Goal: Task Accomplishment & Management: Manage account settings

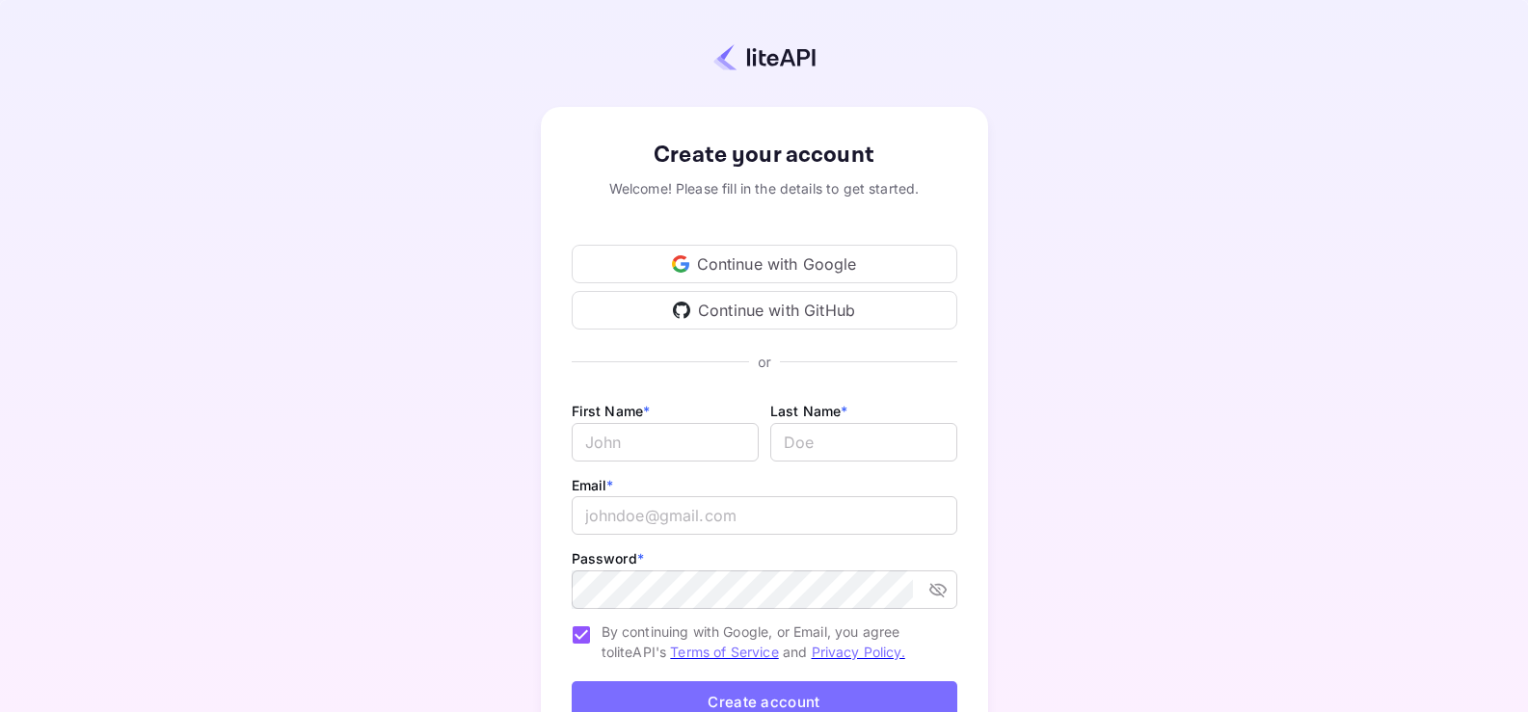
click at [764, 269] on div "Continue with Google" at bounding box center [765, 264] width 386 height 39
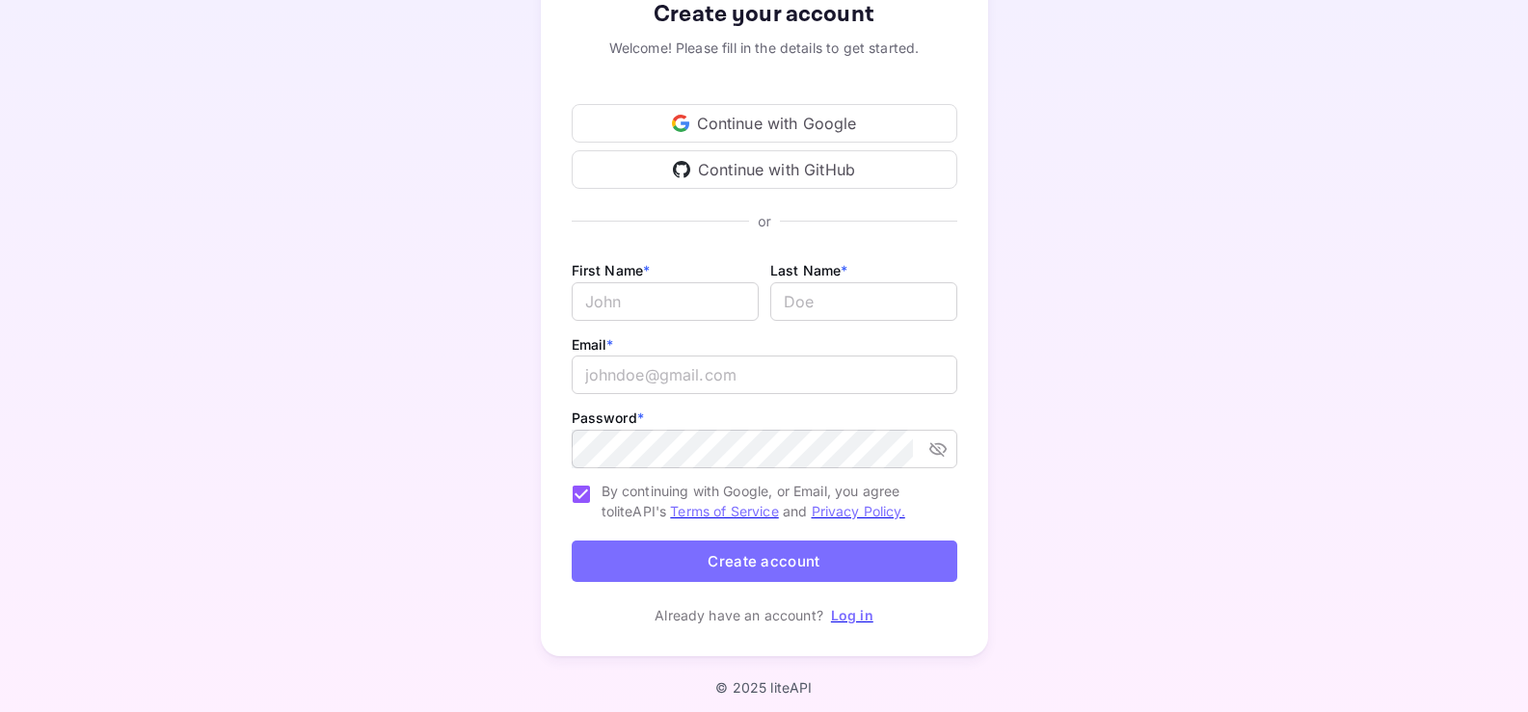
scroll to position [148, 0]
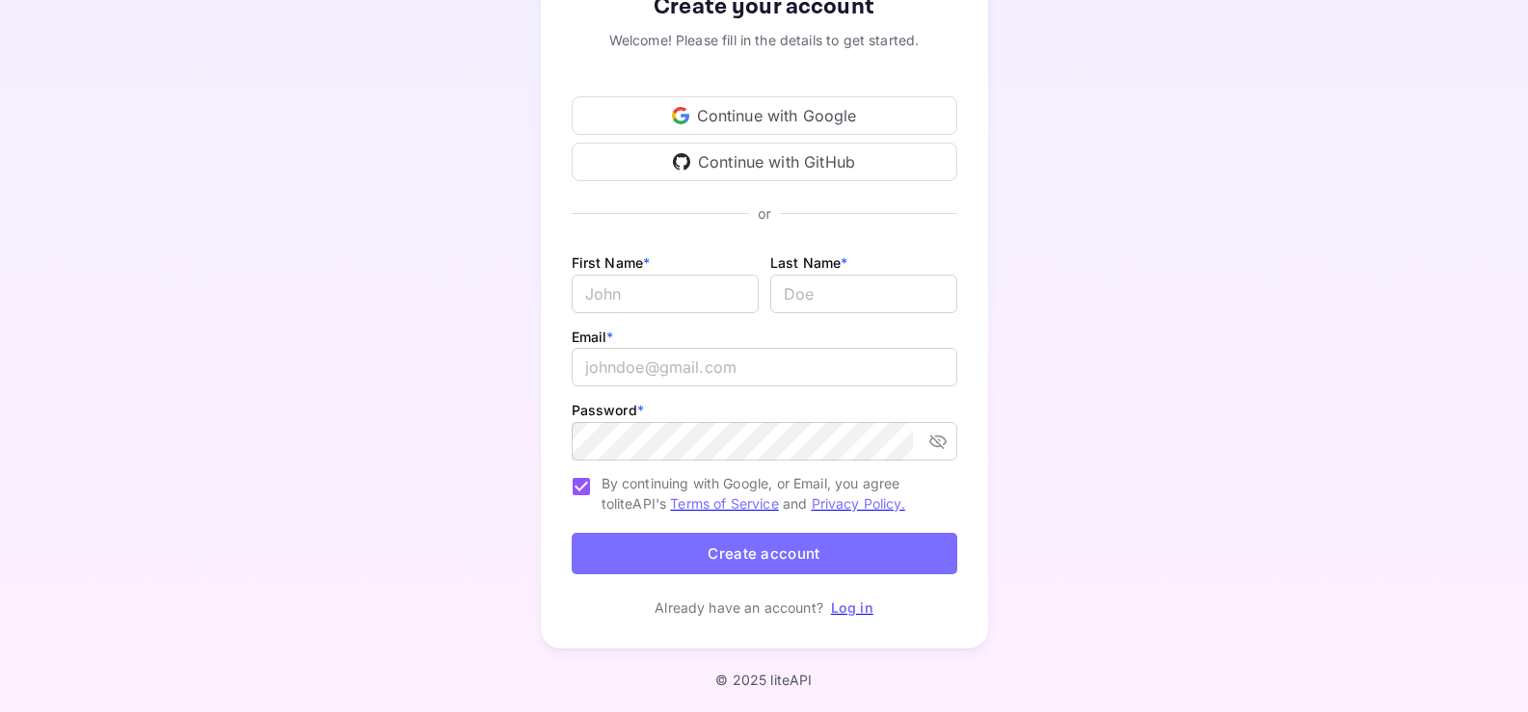
click at [849, 612] on link "Log in" at bounding box center [852, 608] width 42 height 16
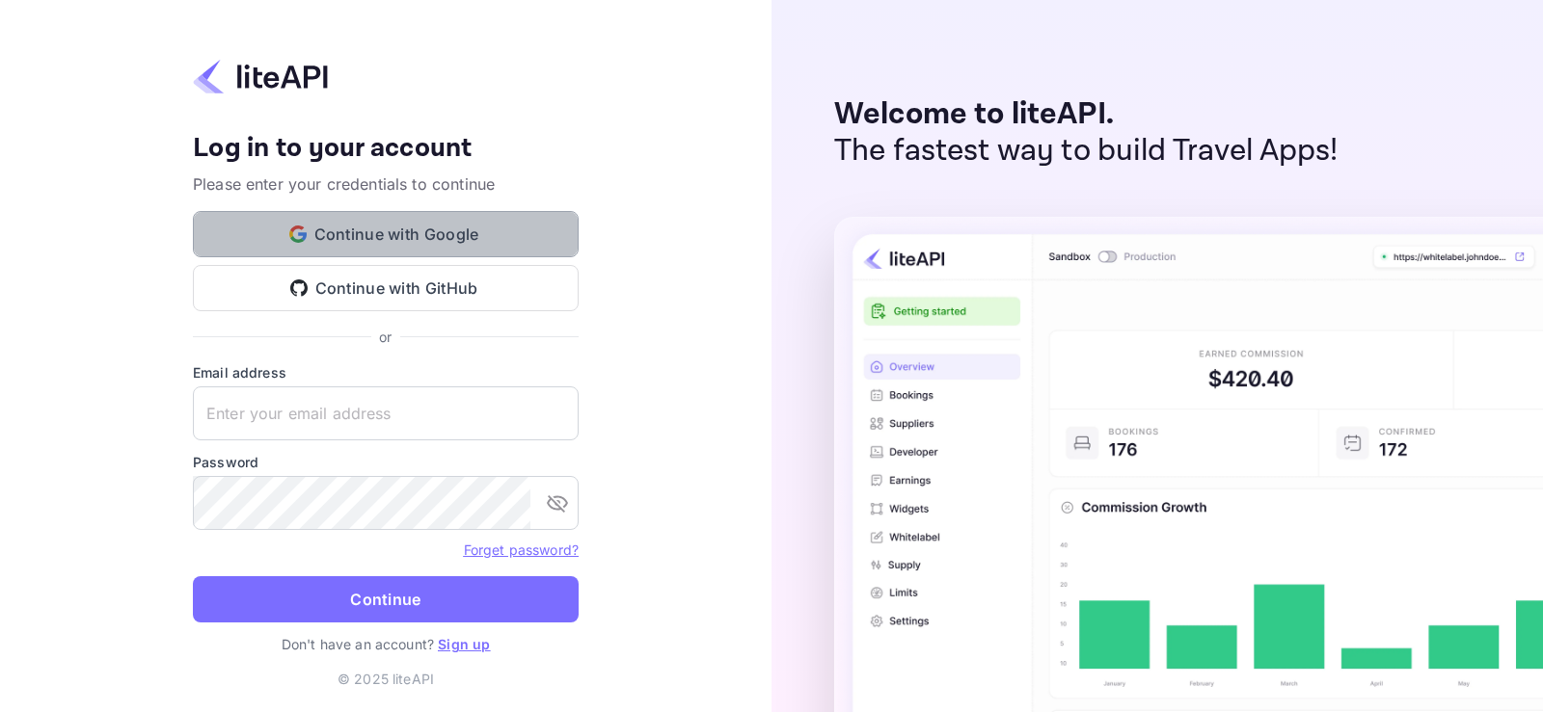
click at [403, 239] on button "Continue with Google" at bounding box center [386, 234] width 386 height 46
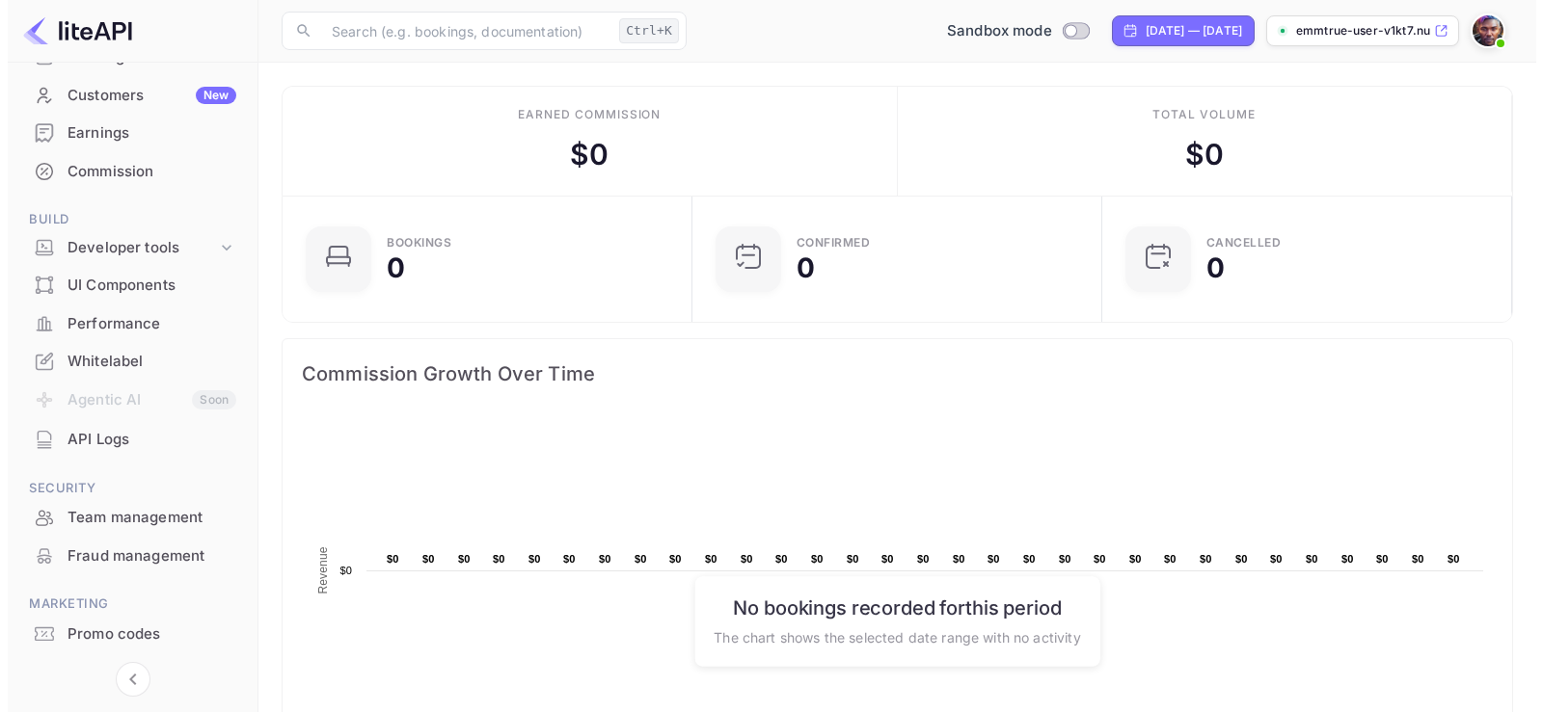
scroll to position [213, 0]
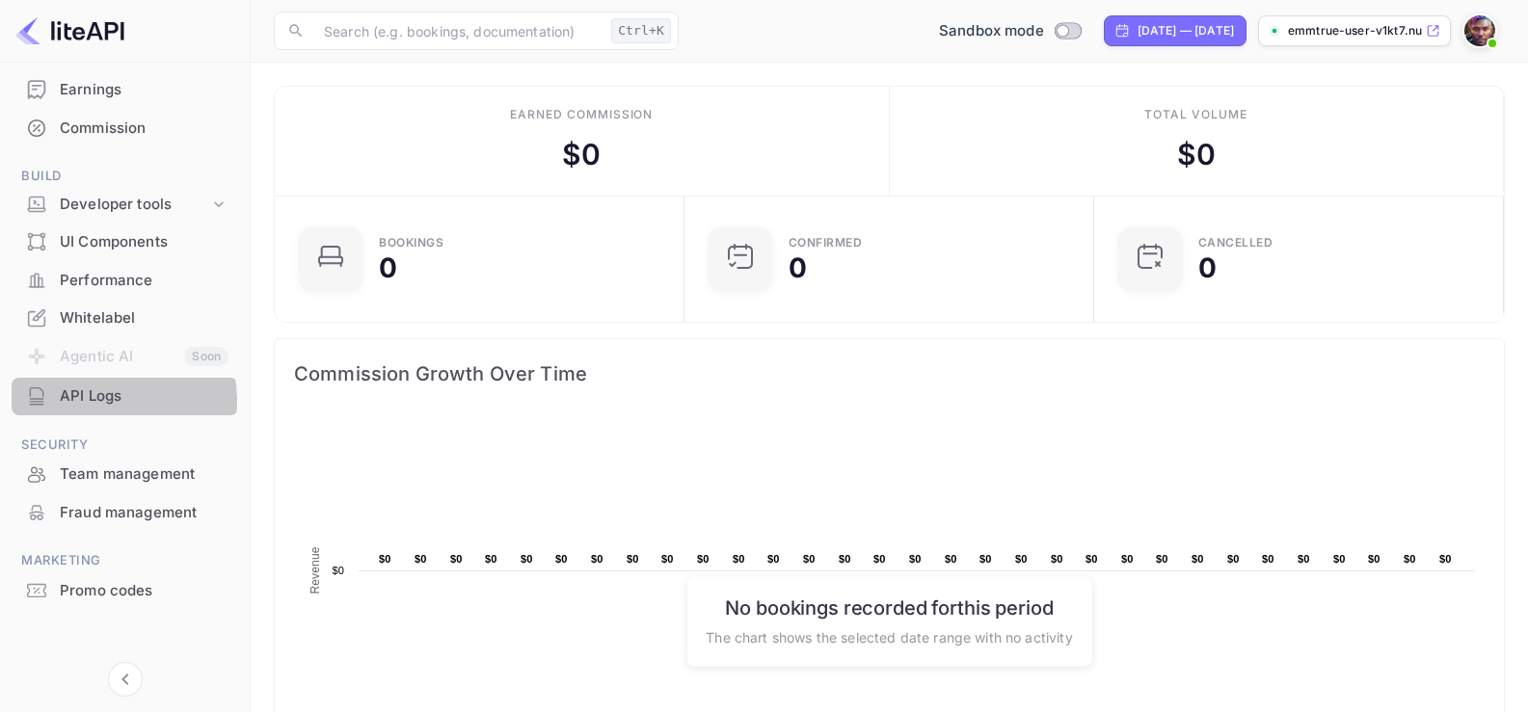
click at [117, 400] on div "API Logs" at bounding box center [144, 397] width 169 height 22
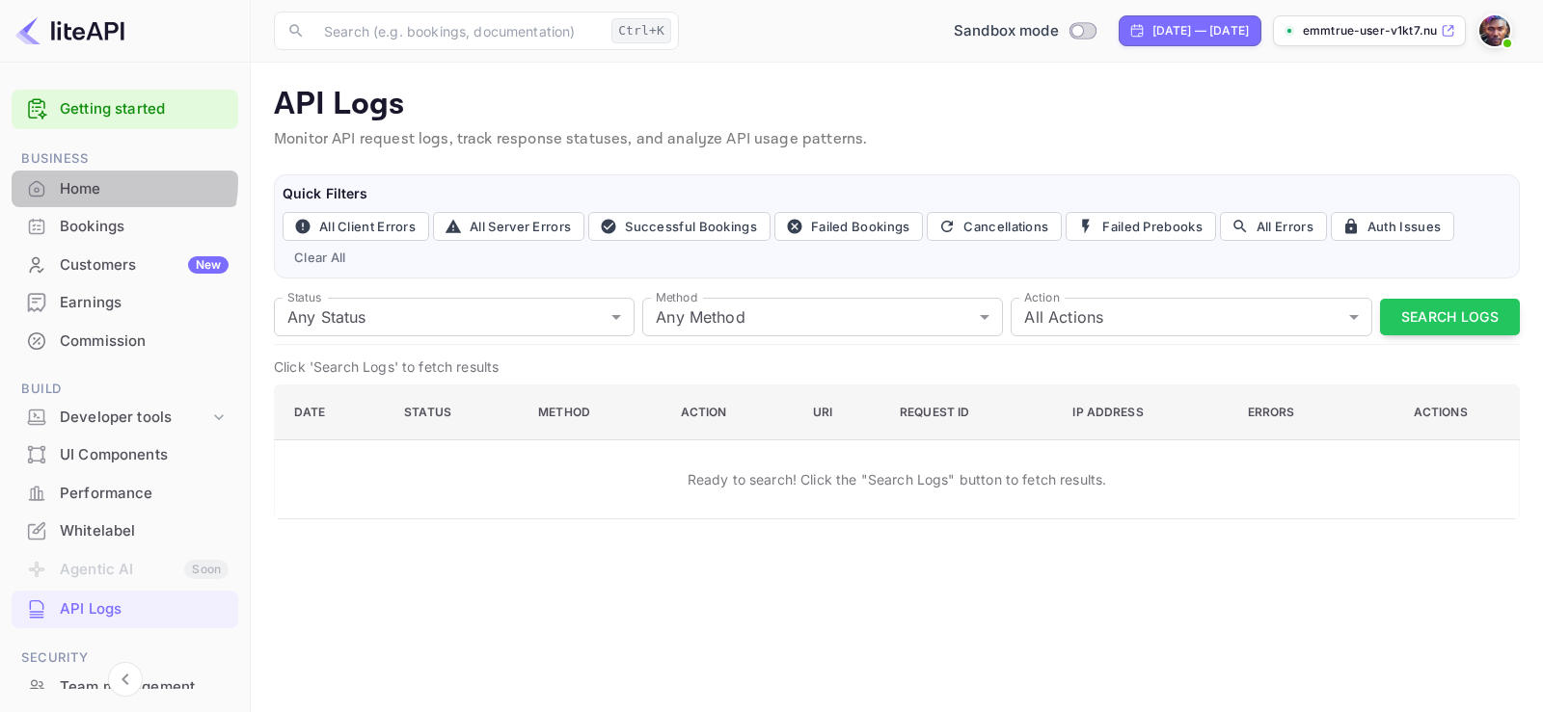
click at [94, 180] on div "Home" at bounding box center [144, 189] width 169 height 22
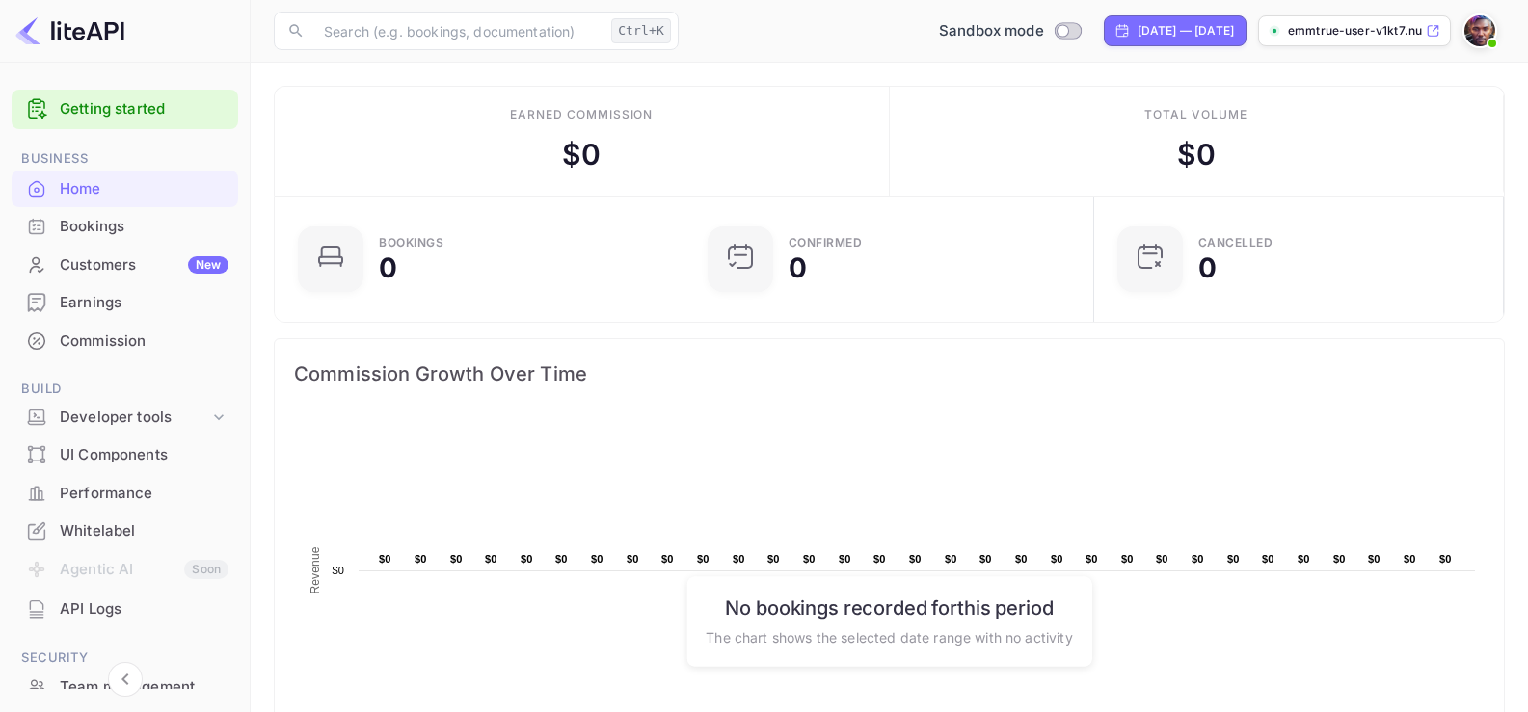
click at [1482, 28] on img at bounding box center [1479, 30] width 31 height 31
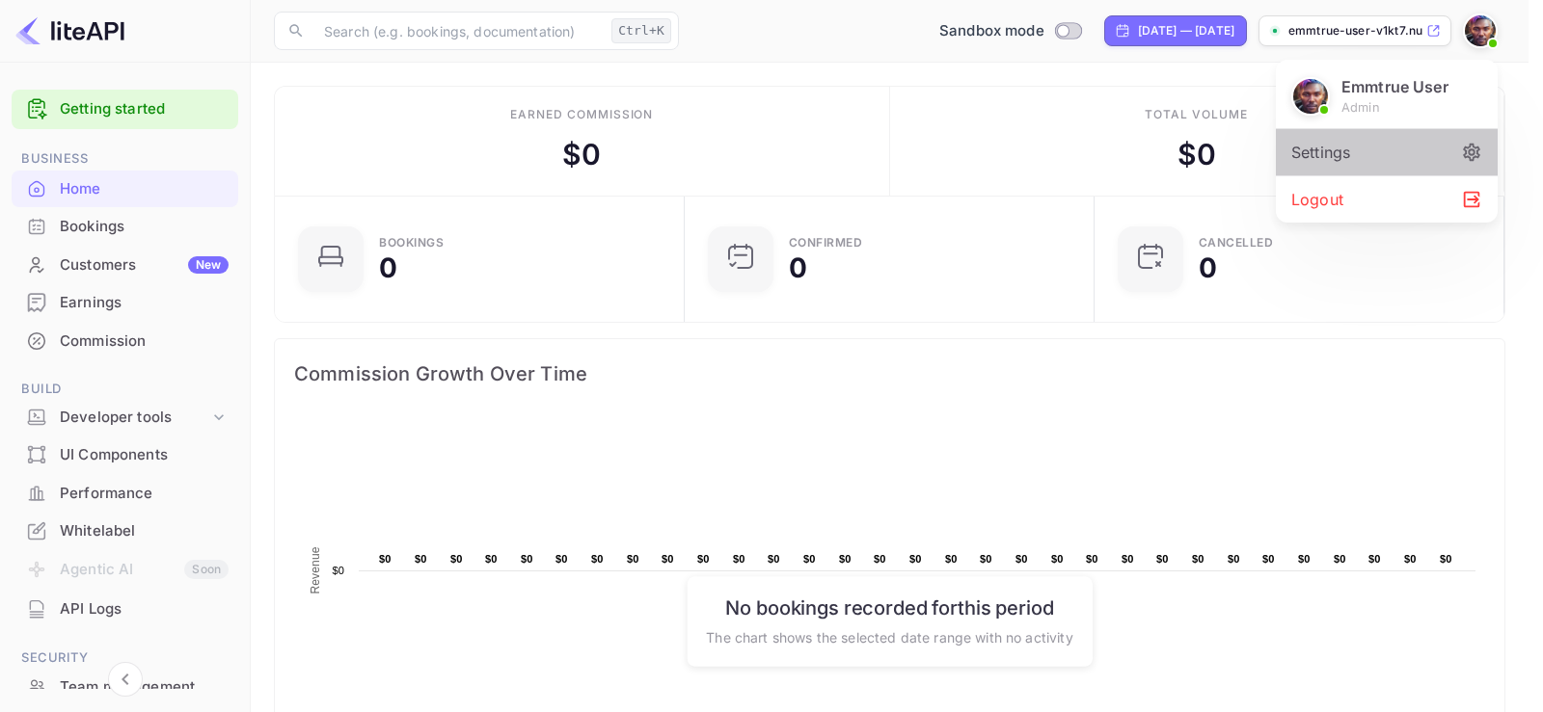
click at [1359, 161] on div "Settings" at bounding box center [1387, 152] width 222 height 46
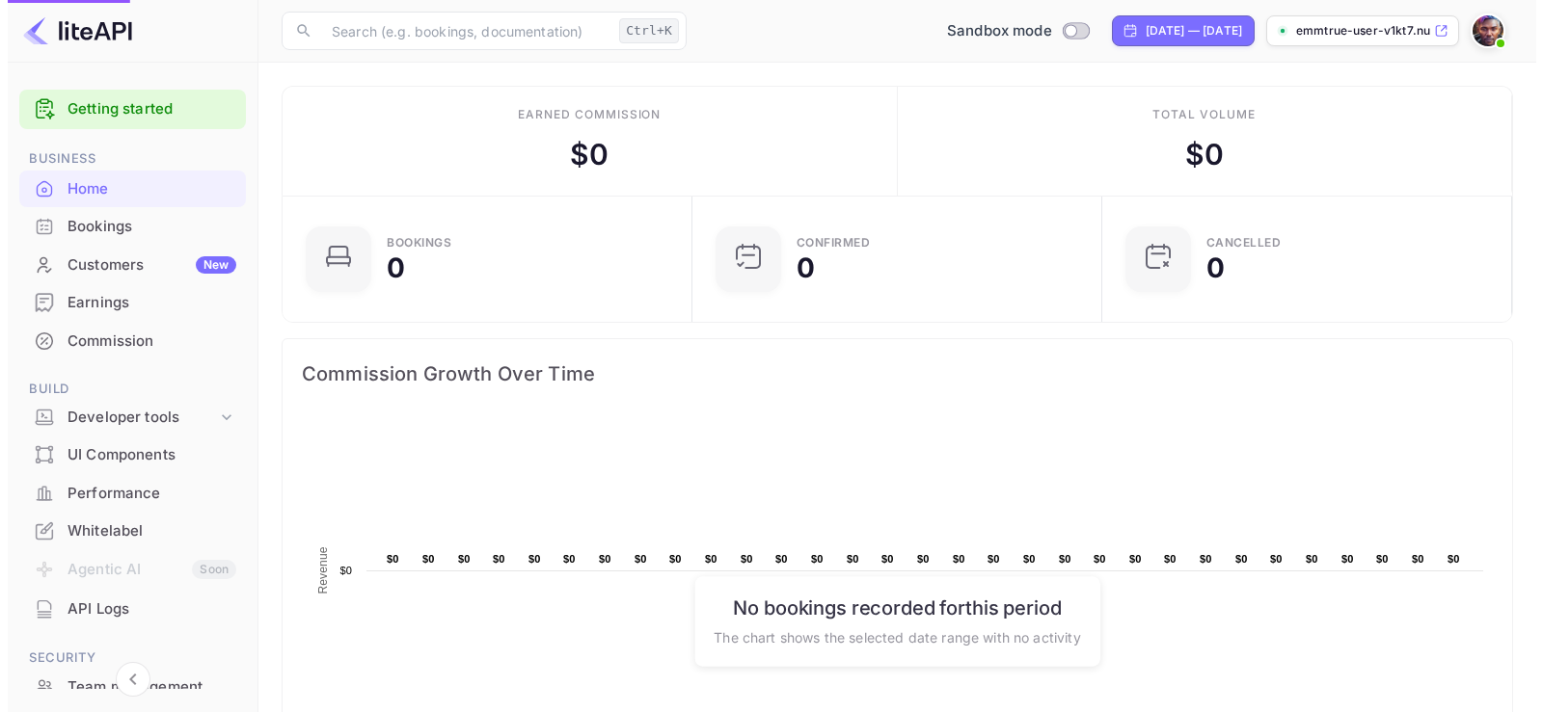
scroll to position [15, 15]
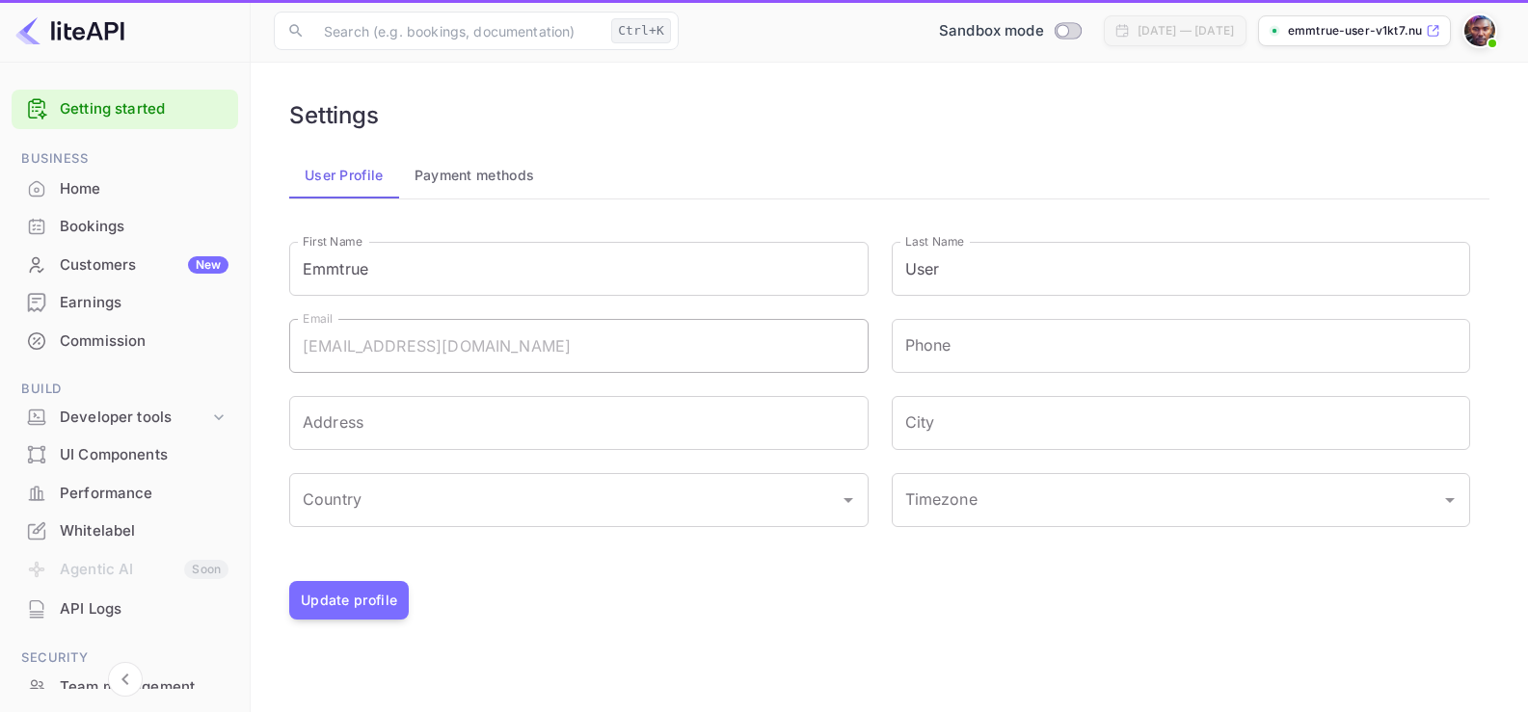
type input "(GMT+01:00) [GEOGRAPHIC_DATA]"
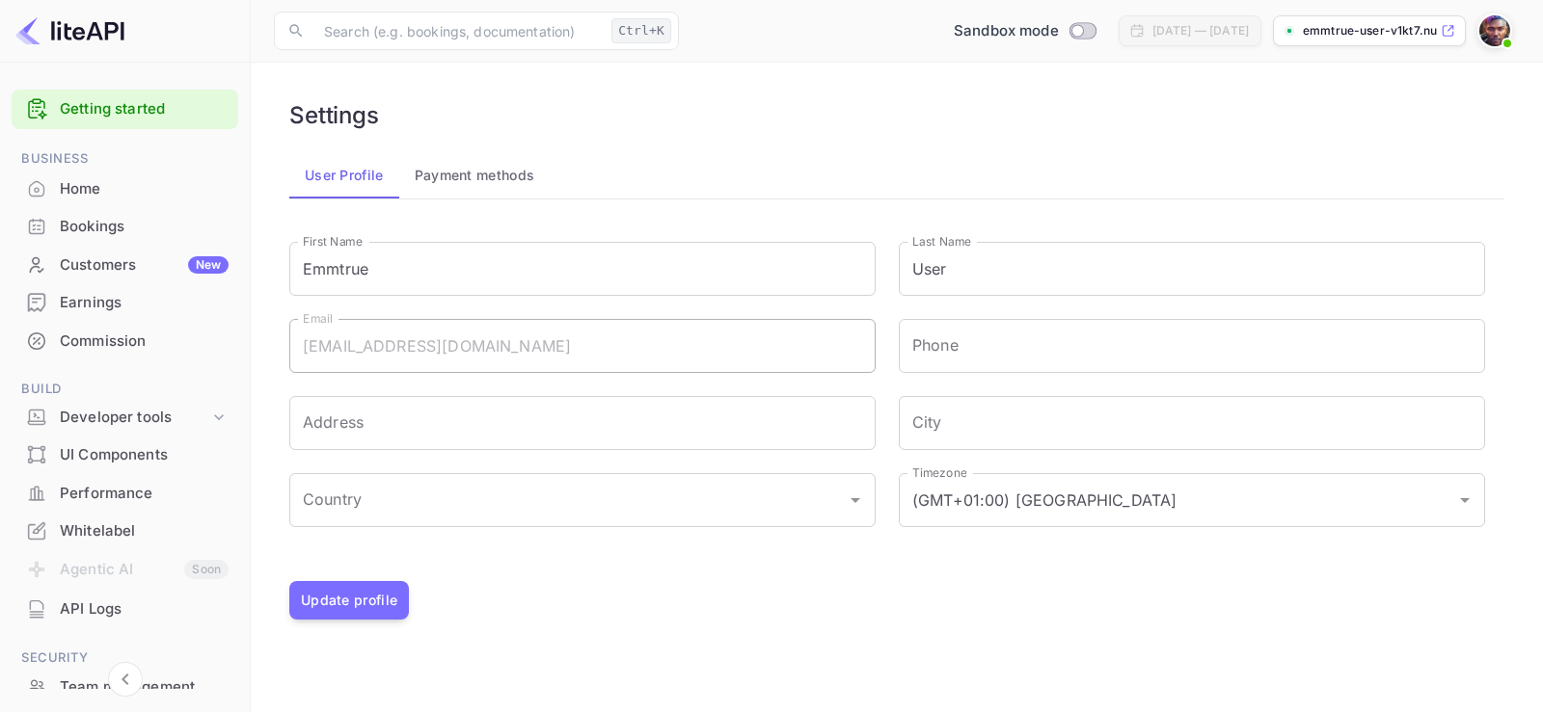
click at [488, 181] on button "Payment methods" at bounding box center [474, 175] width 151 height 46
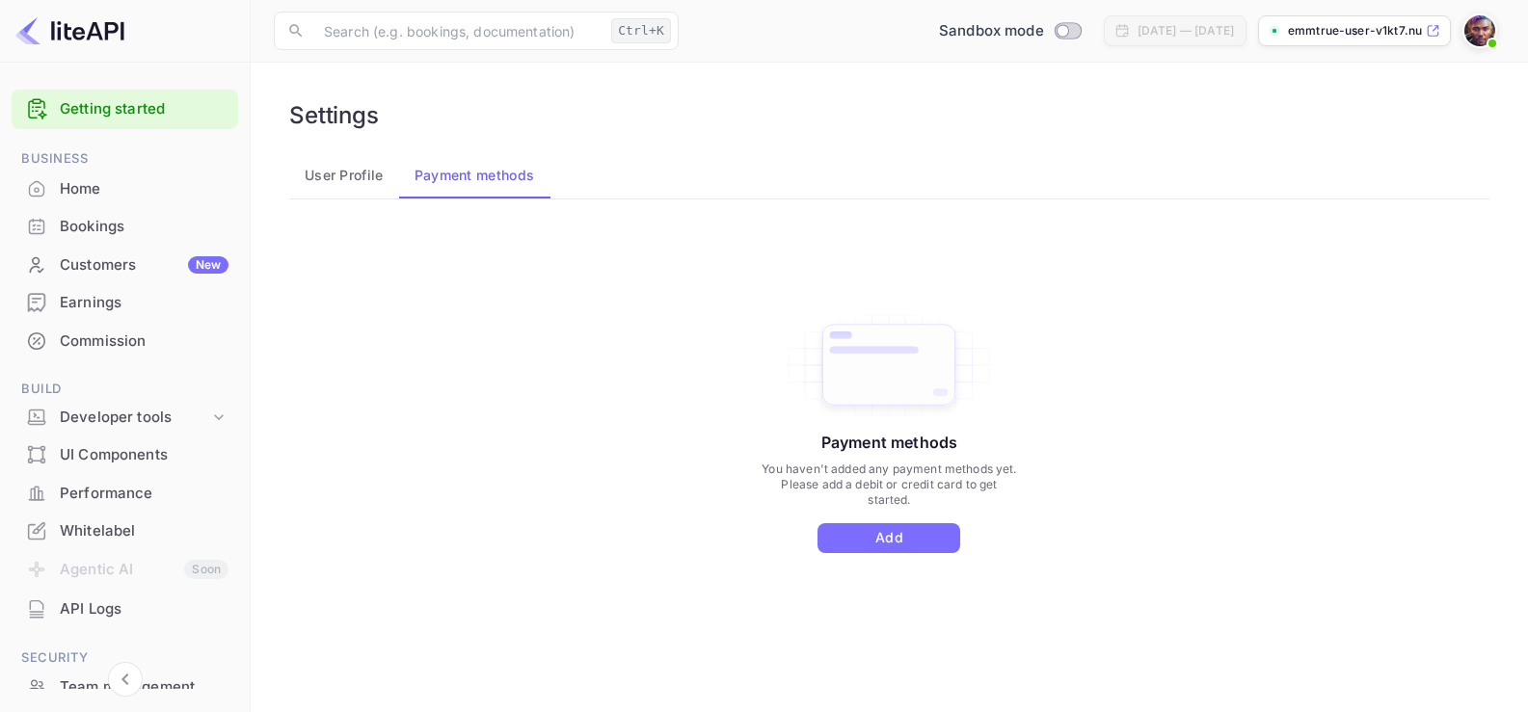
click at [344, 179] on button "User Profile" at bounding box center [344, 175] width 110 height 46
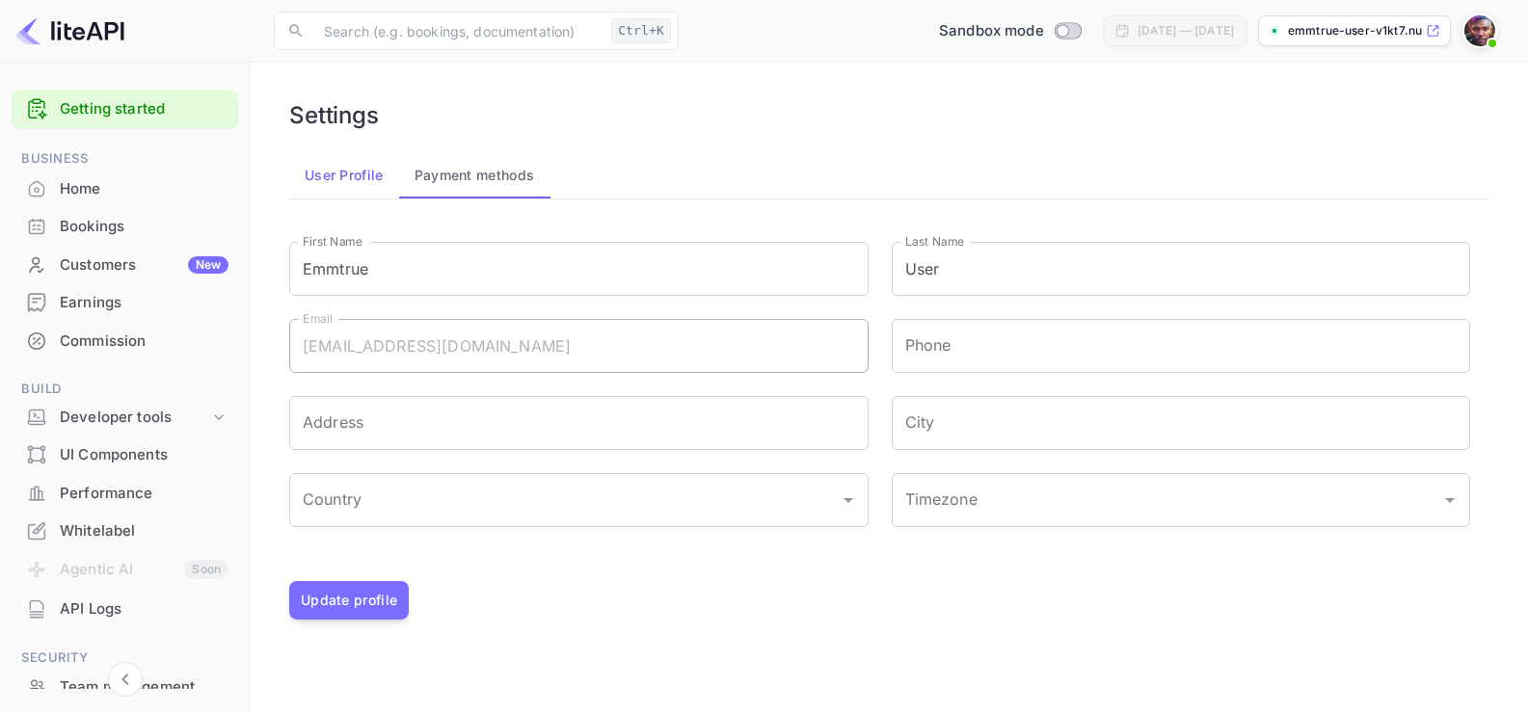
type input "(GMT+01:00) [GEOGRAPHIC_DATA]"
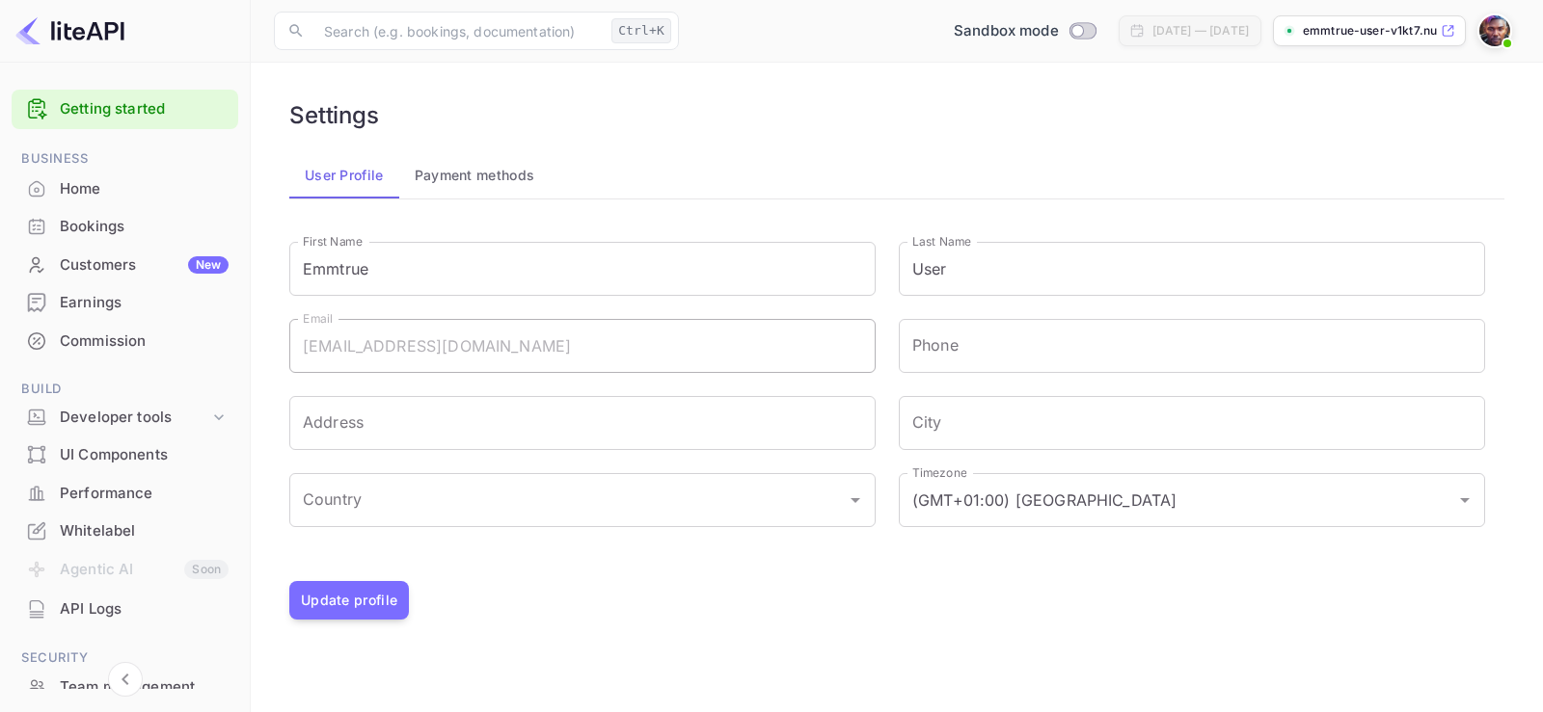
click at [131, 297] on div "Earnings" at bounding box center [144, 303] width 169 height 22
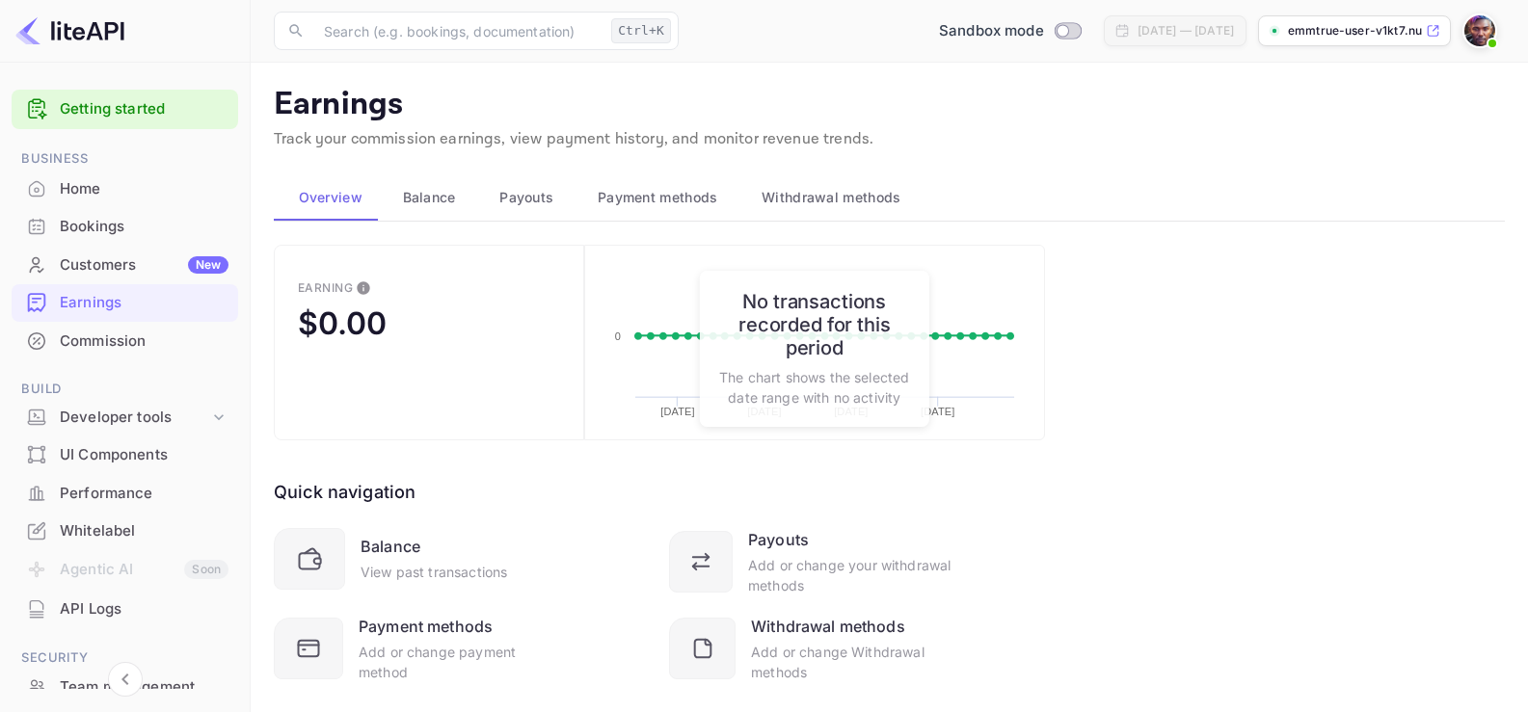
click at [663, 484] on div "Quick navigation Balance View past transactions Payouts Add or change your with…" at bounding box center [659, 562] width 771 height 242
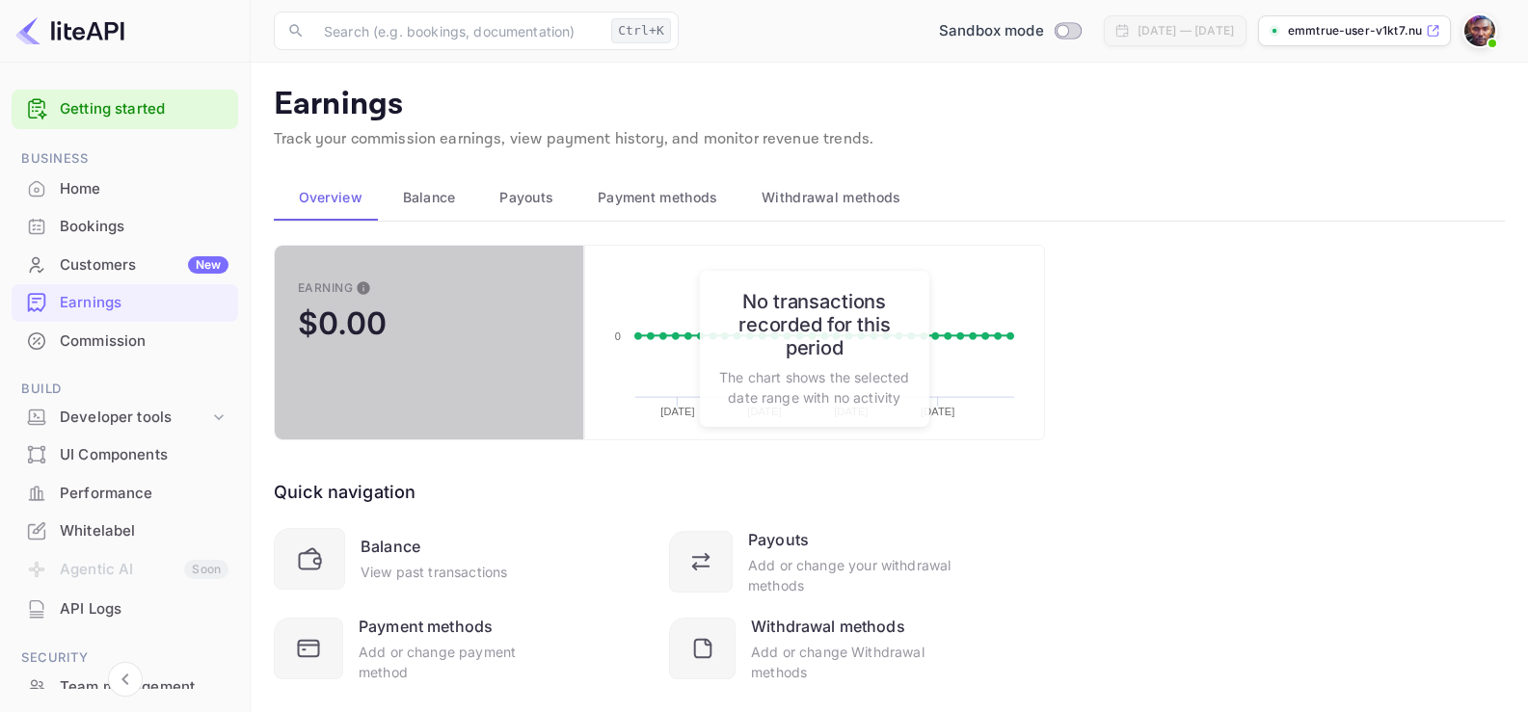
click at [494, 382] on button "Earning $0.00" at bounding box center [429, 343] width 310 height 196
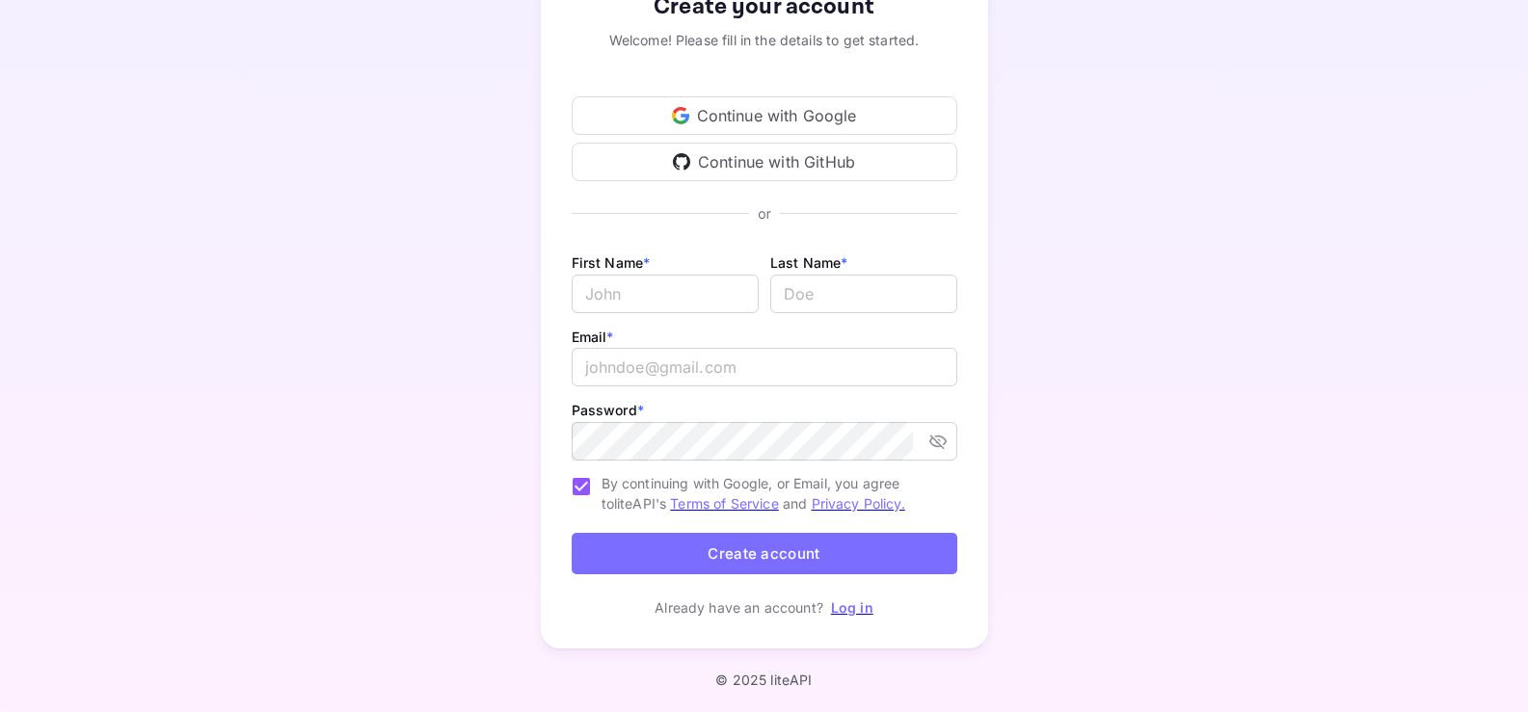
click at [846, 604] on link "Log in" at bounding box center [852, 608] width 42 height 16
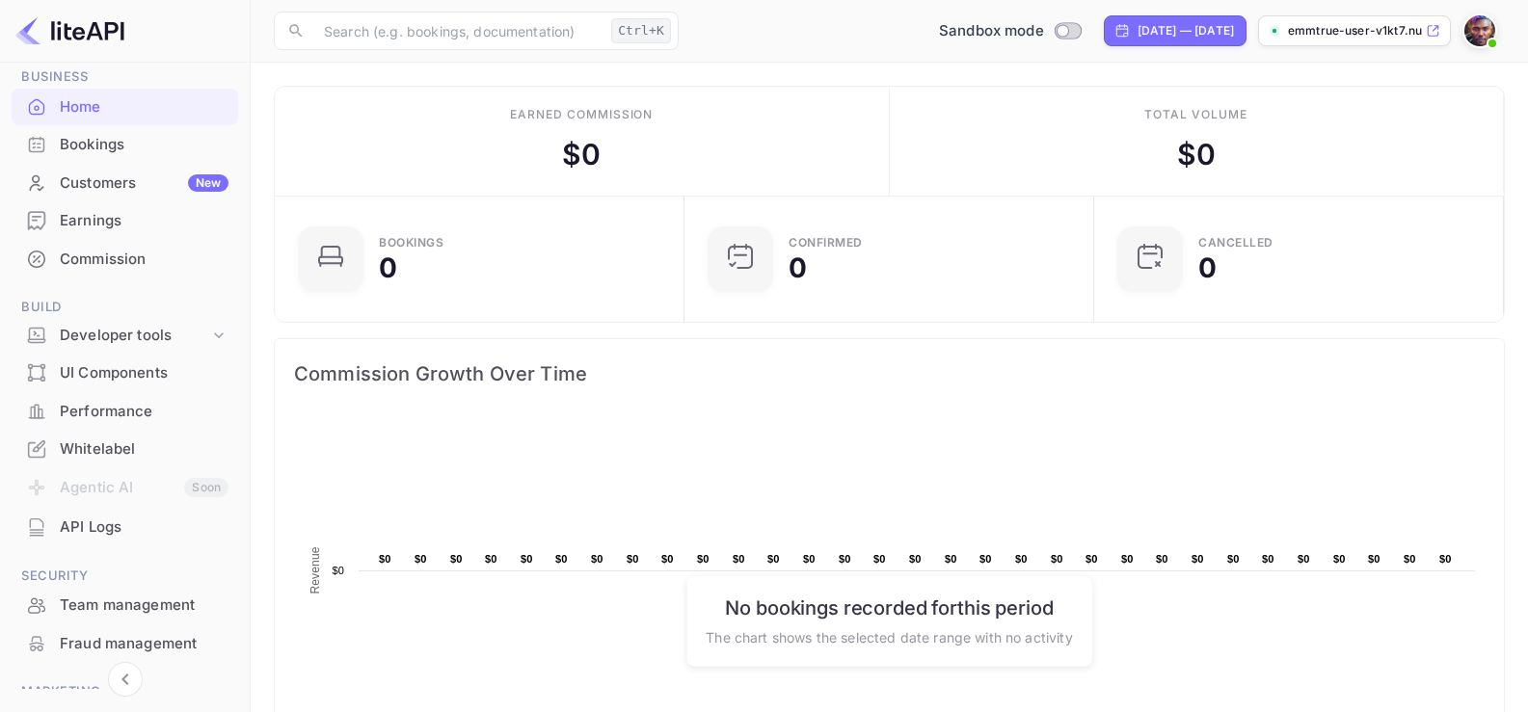
scroll to position [217, 0]
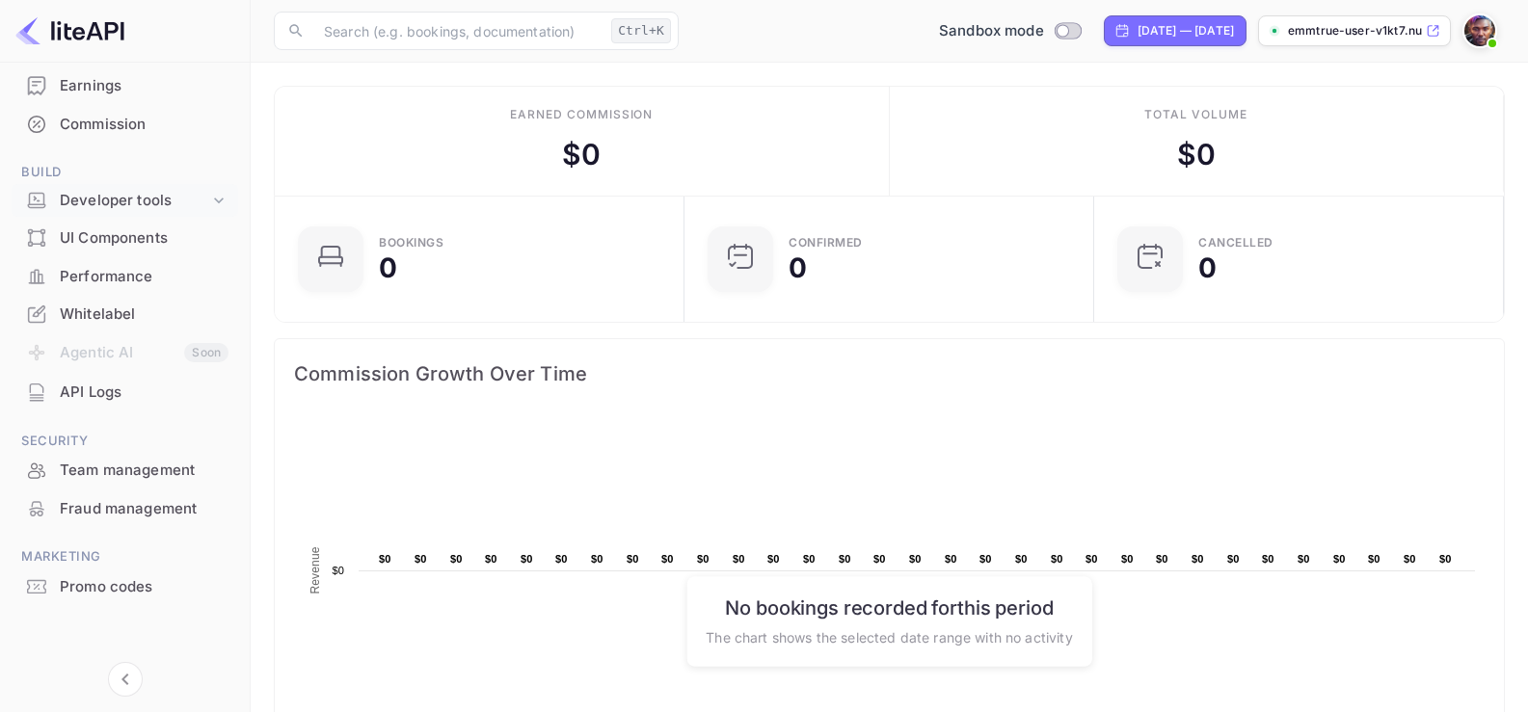
click at [195, 198] on div "Developer tools" at bounding box center [134, 201] width 149 height 22
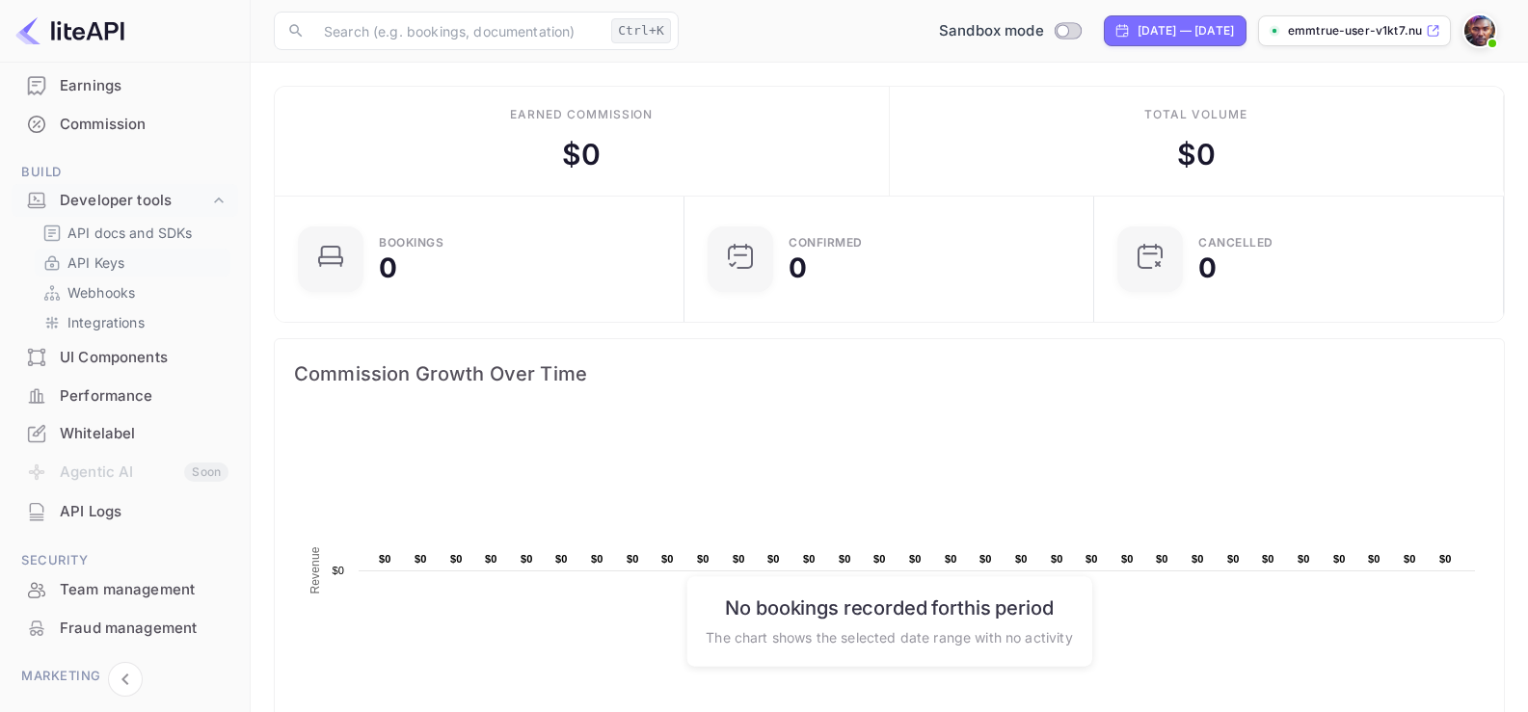
click at [157, 264] on link "API Keys" at bounding box center [132, 263] width 180 height 20
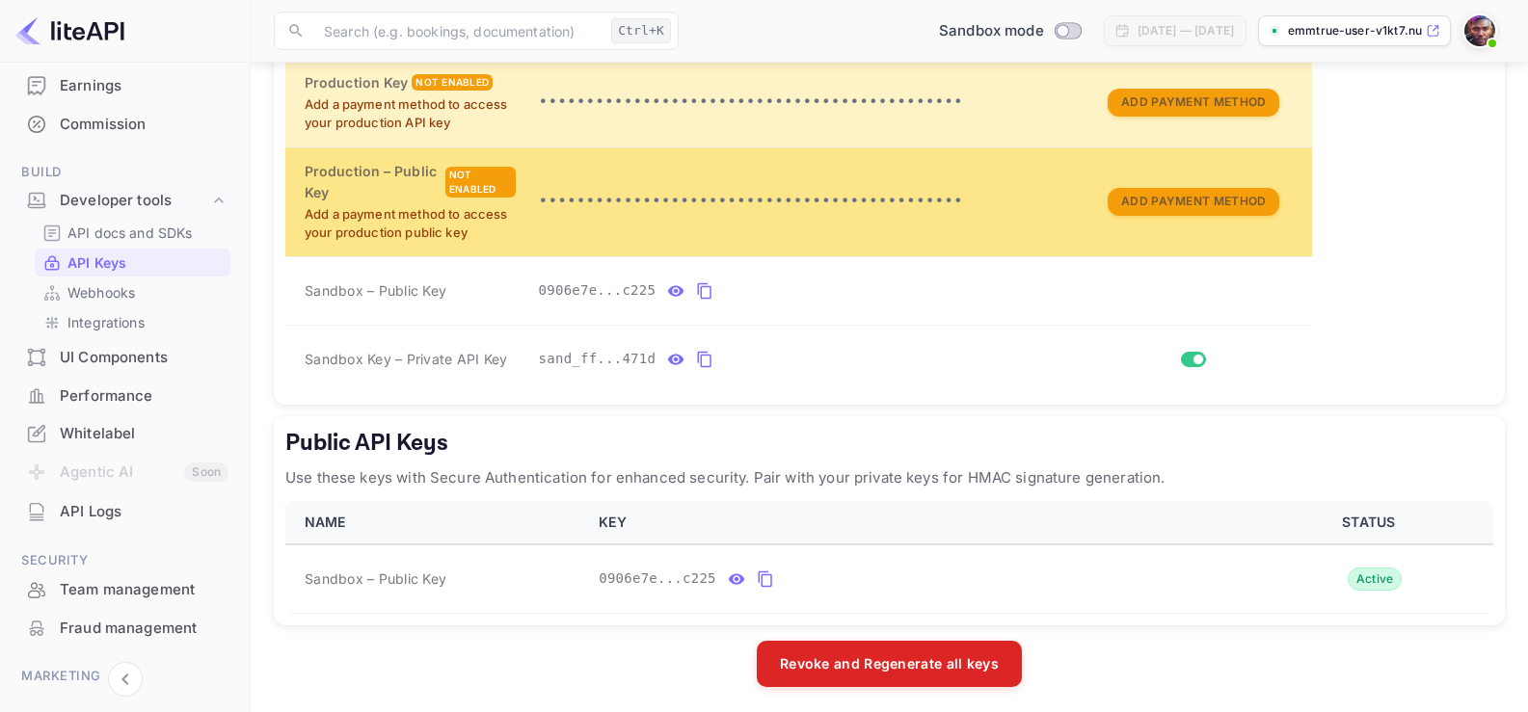
scroll to position [487, 0]
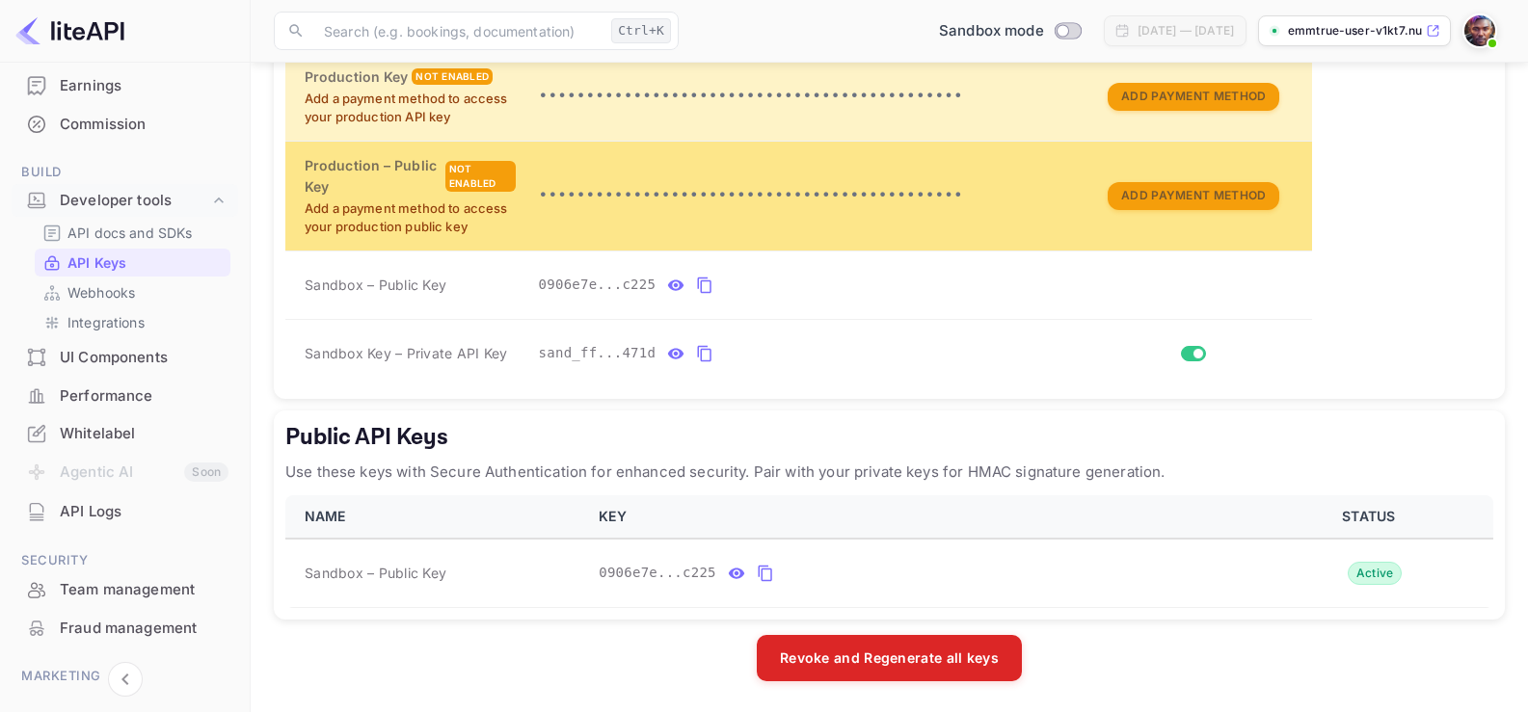
click at [494, 480] on p "Use these keys with Secure Authentication for enhanced security. Pair with your…" at bounding box center [889, 472] width 1208 height 23
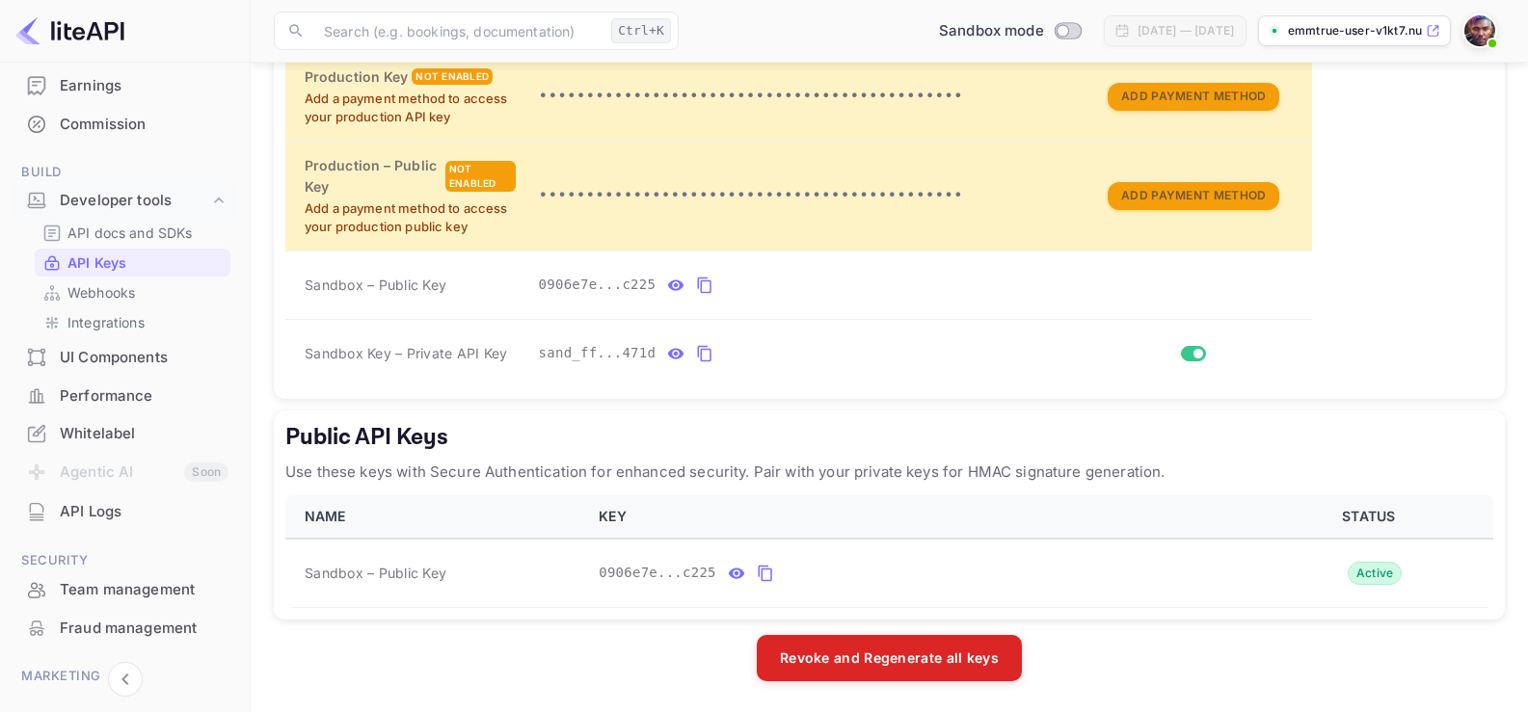
click at [494, 480] on p "Use these keys with Secure Authentication for enhanced security. Pair with your…" at bounding box center [889, 472] width 1208 height 23
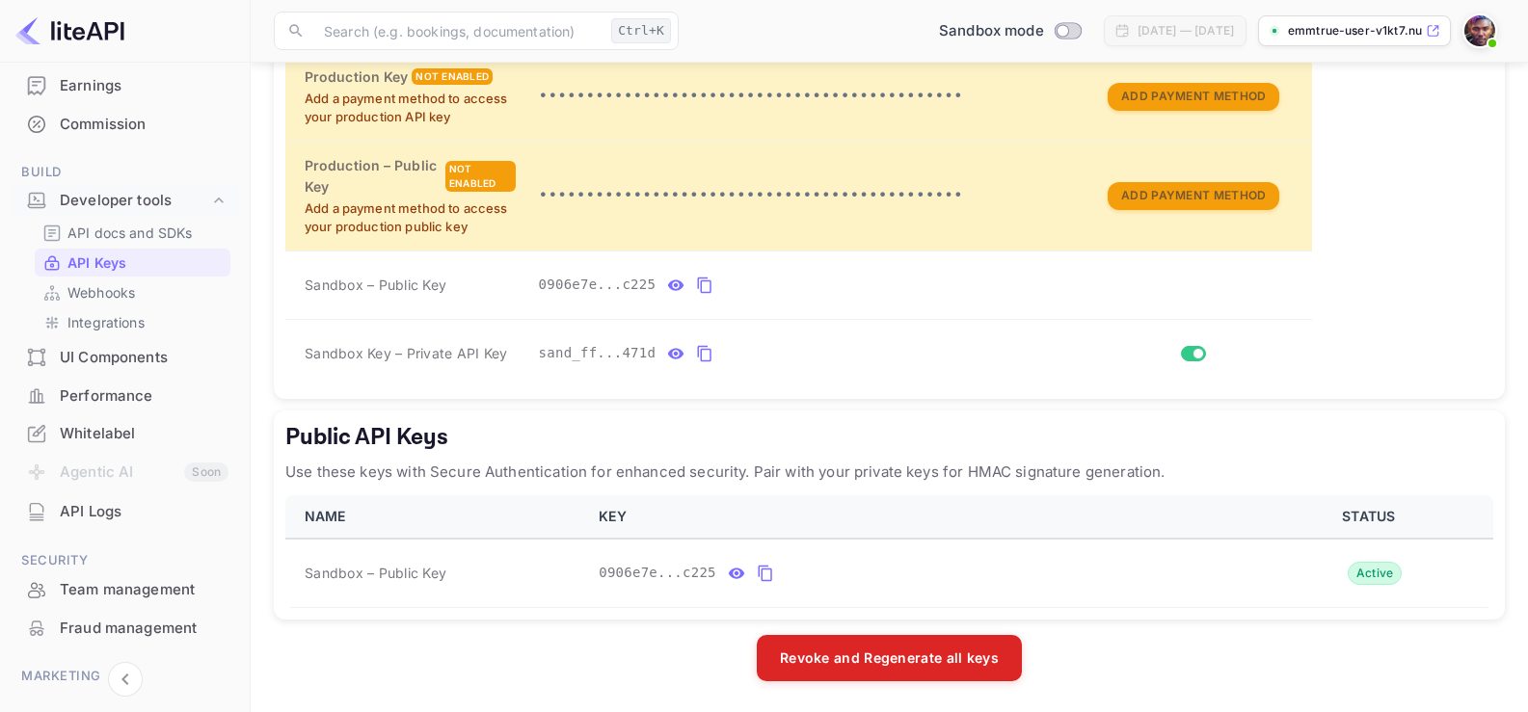
click at [494, 480] on p "Use these keys with Secure Authentication for enhanced security. Pair with your…" at bounding box center [889, 472] width 1208 height 23
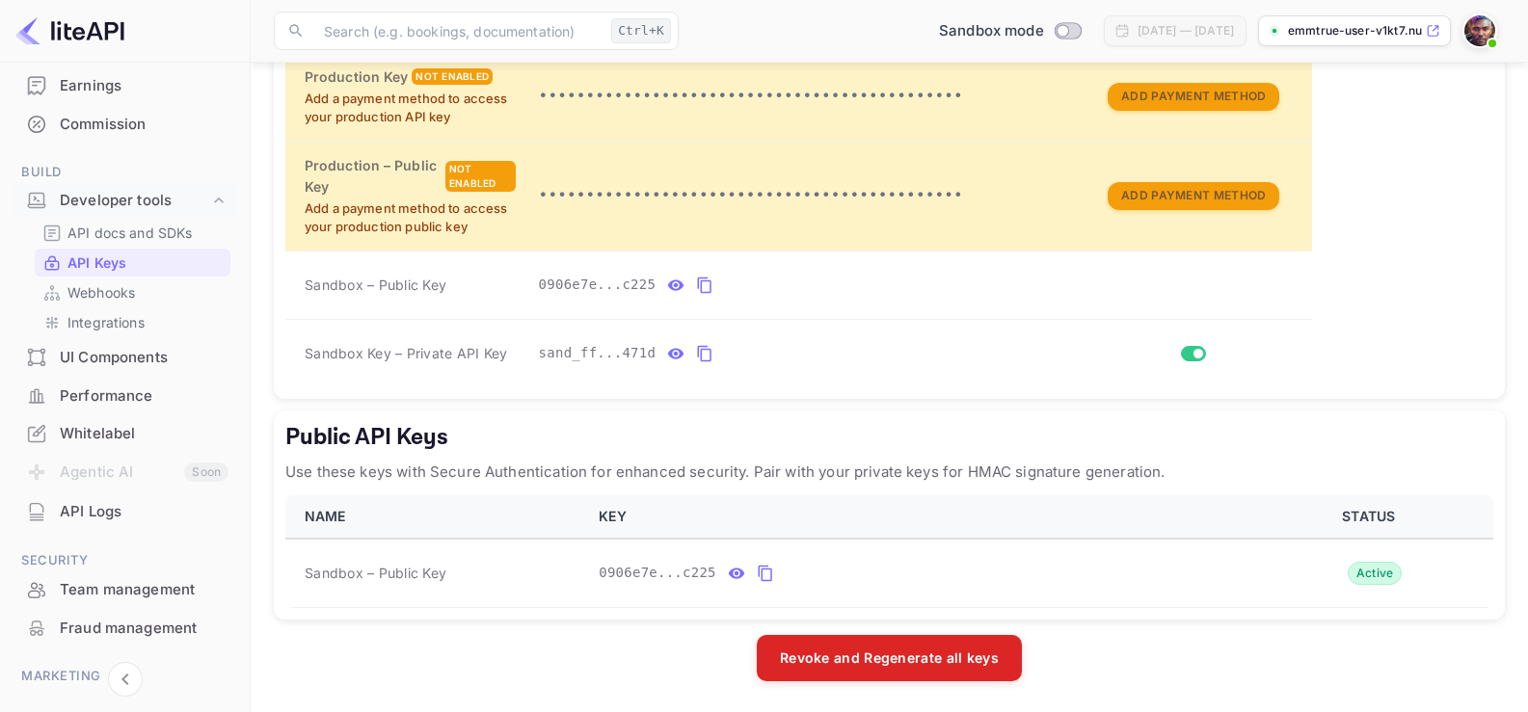
click at [494, 480] on p "Use these keys with Secure Authentication for enhanced security. Pair with your…" at bounding box center [889, 472] width 1208 height 23
click at [590, 630] on div "LiteAPI supports two authentication methods depending on your security requirem…" at bounding box center [889, 185] width 1231 height 994
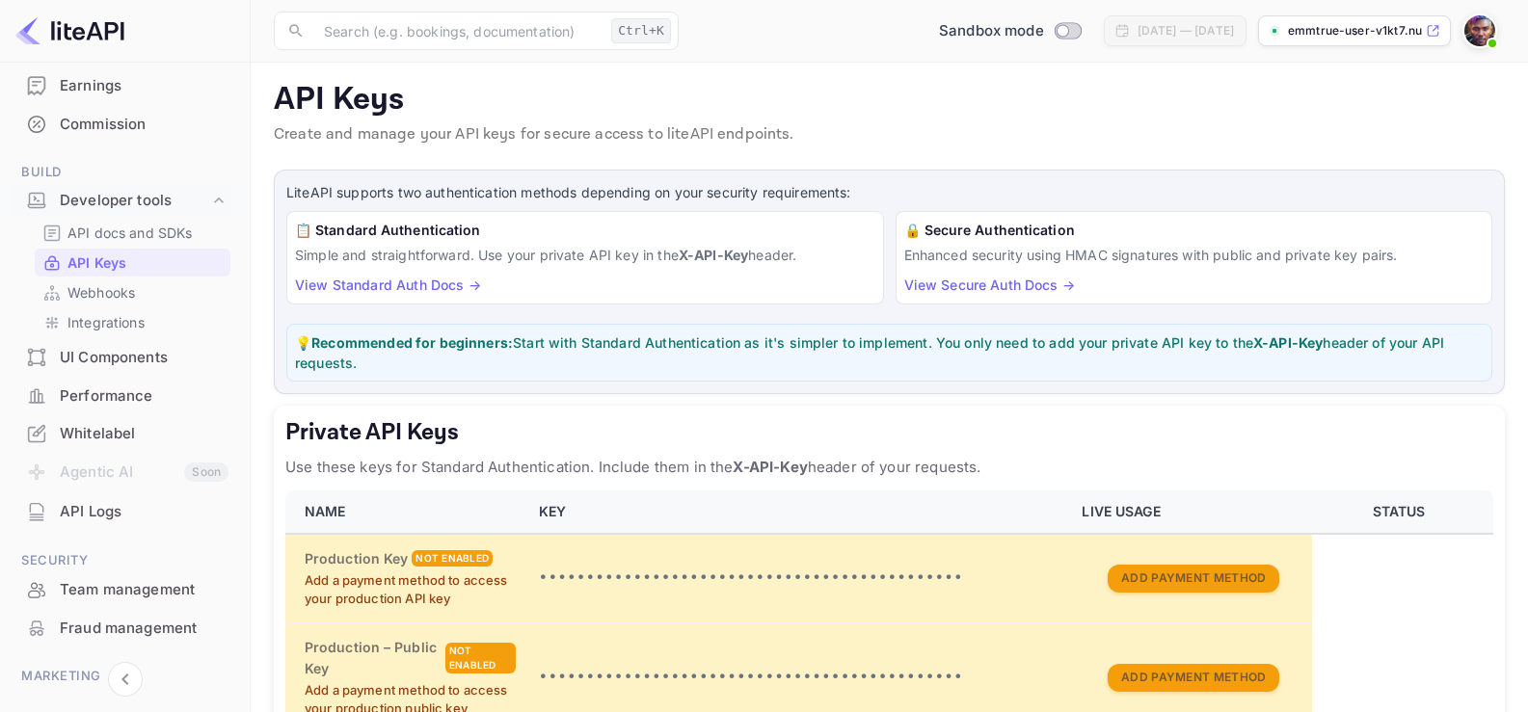
scroll to position [0, 0]
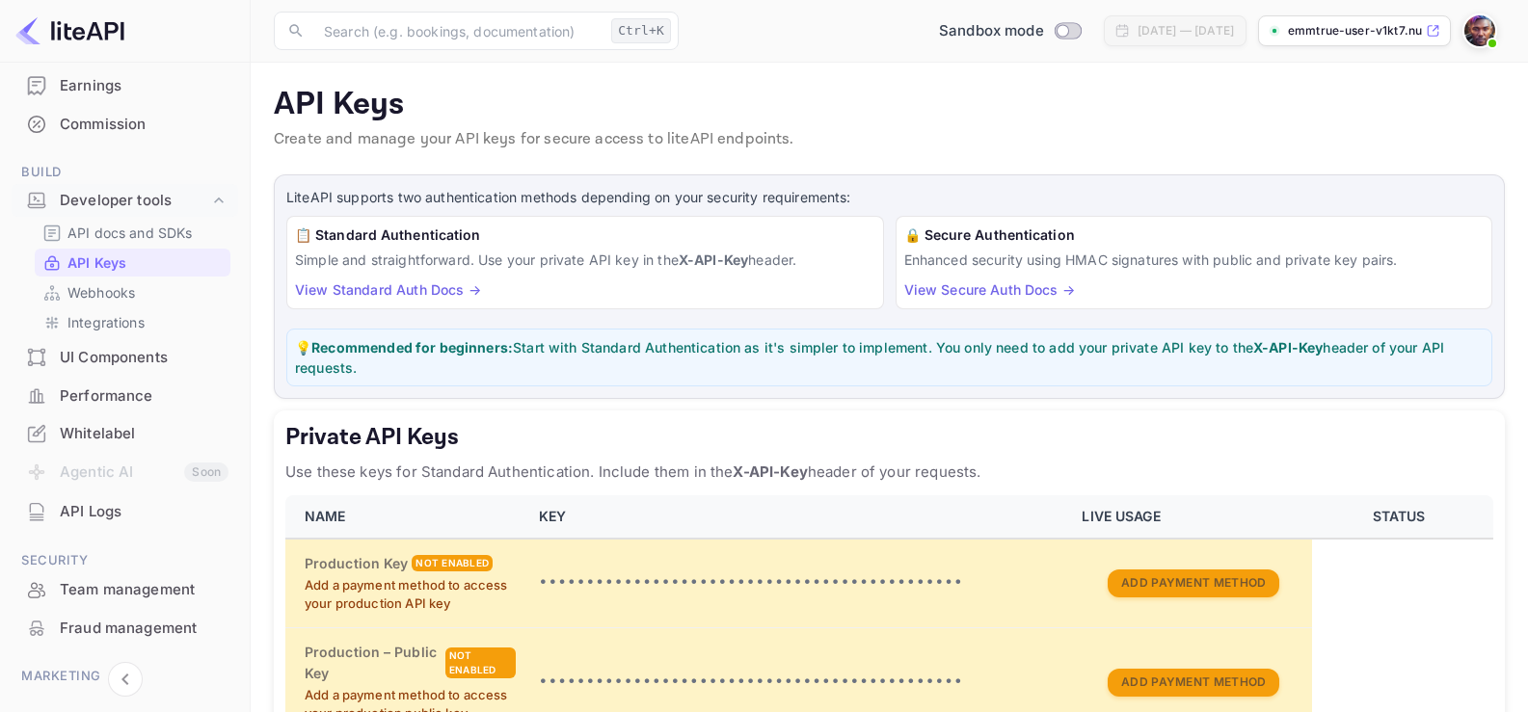
click at [1038, 295] on link "View Secure Auth Docs →" at bounding box center [989, 290] width 171 height 16
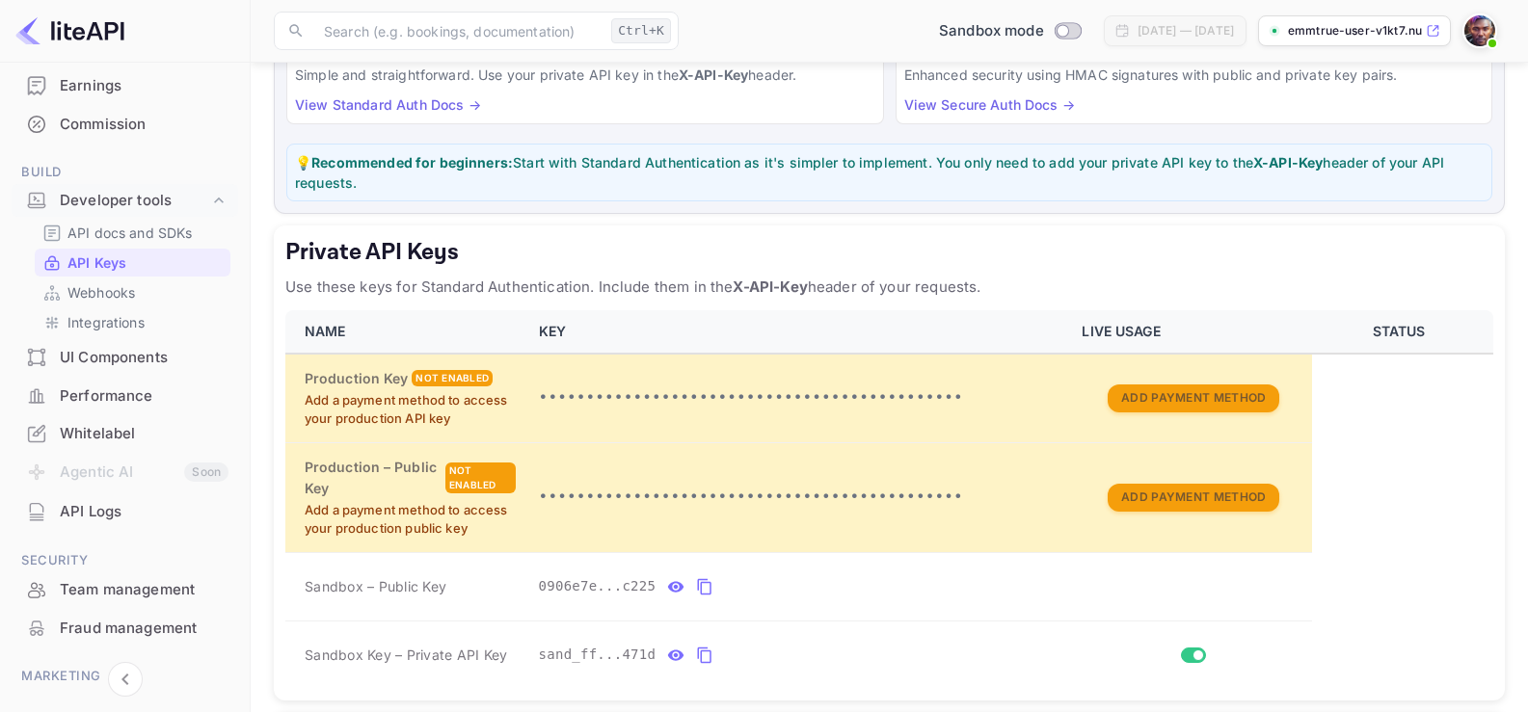
scroll to position [201, 0]
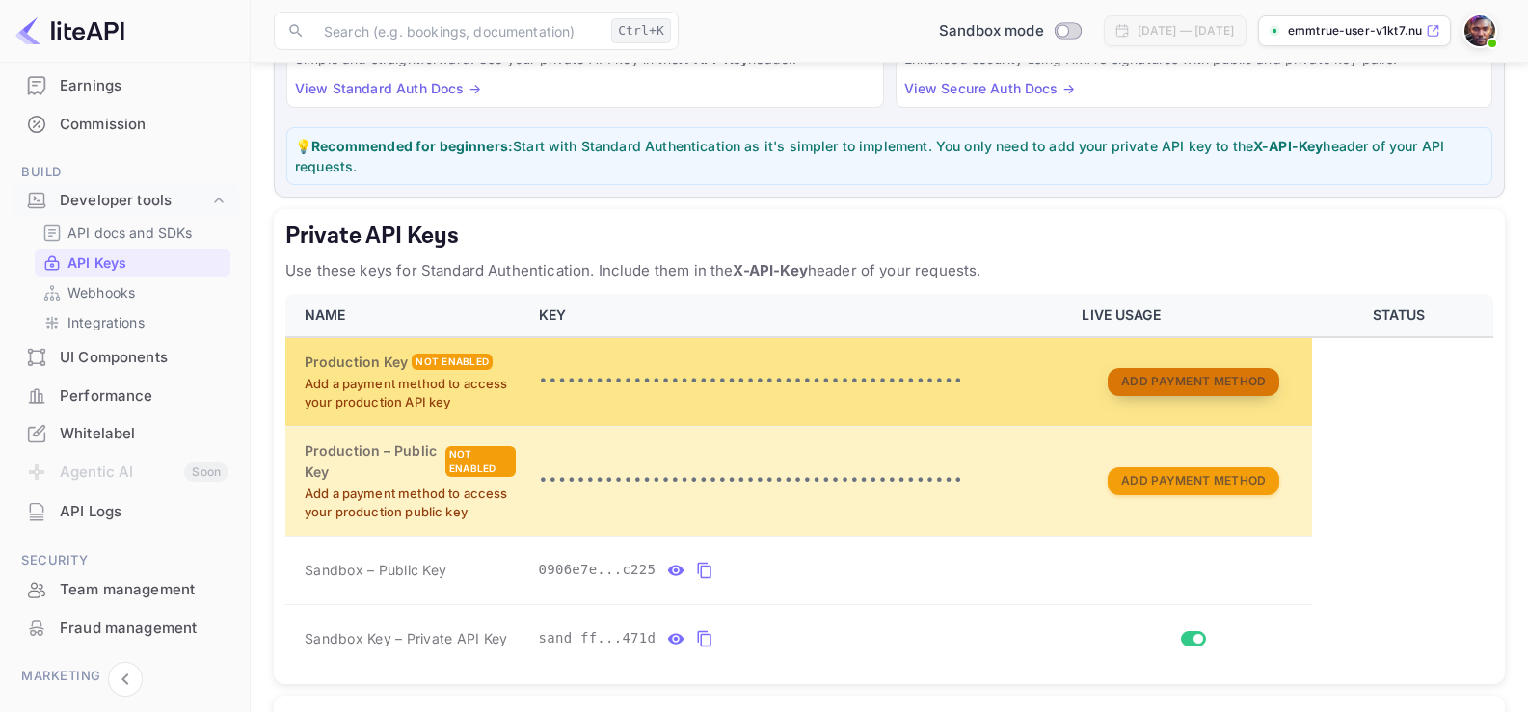
click at [1186, 389] on button "Add Payment Method" at bounding box center [1194, 382] width 172 height 28
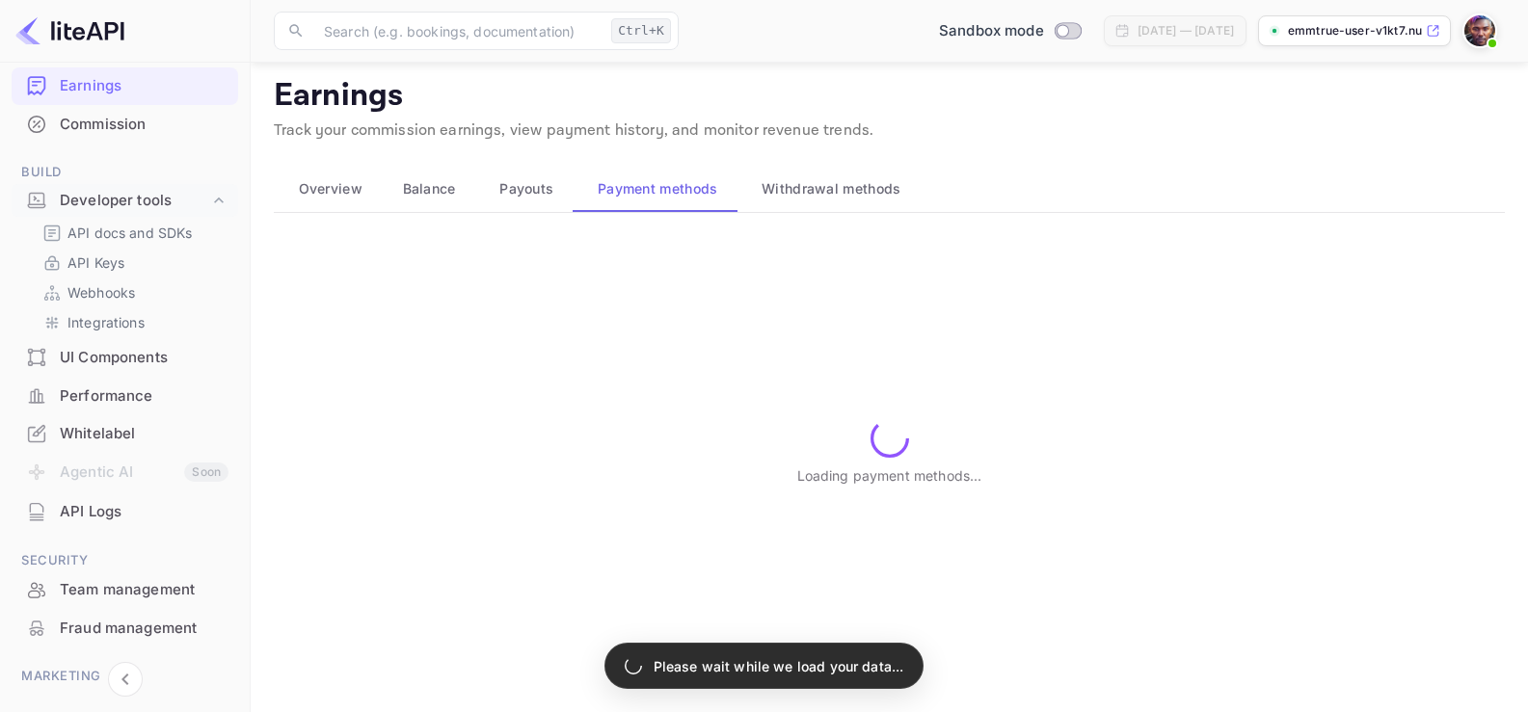
click at [1186, 389] on div "Loading payment methods..." at bounding box center [889, 453] width 1231 height 434
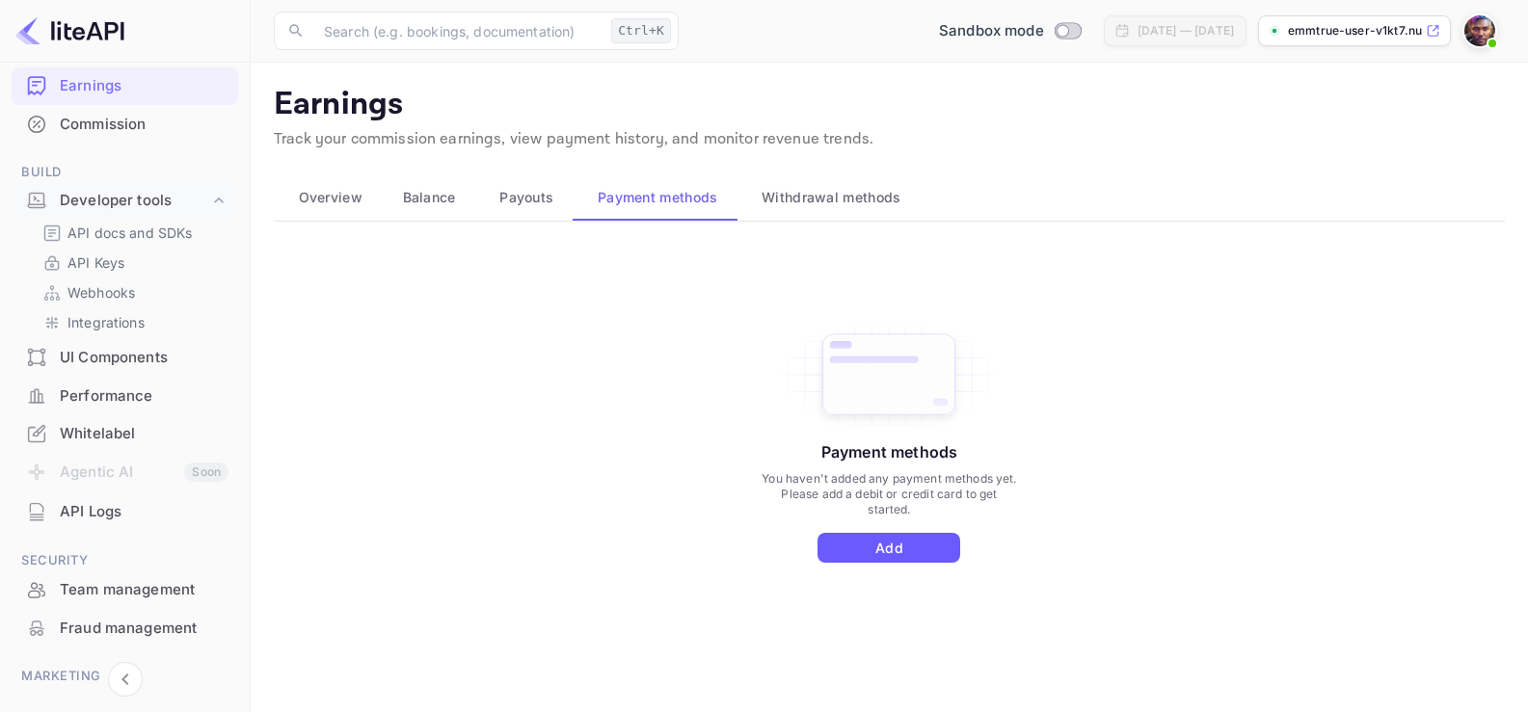
click at [877, 551] on button "Add" at bounding box center [889, 548] width 143 height 30
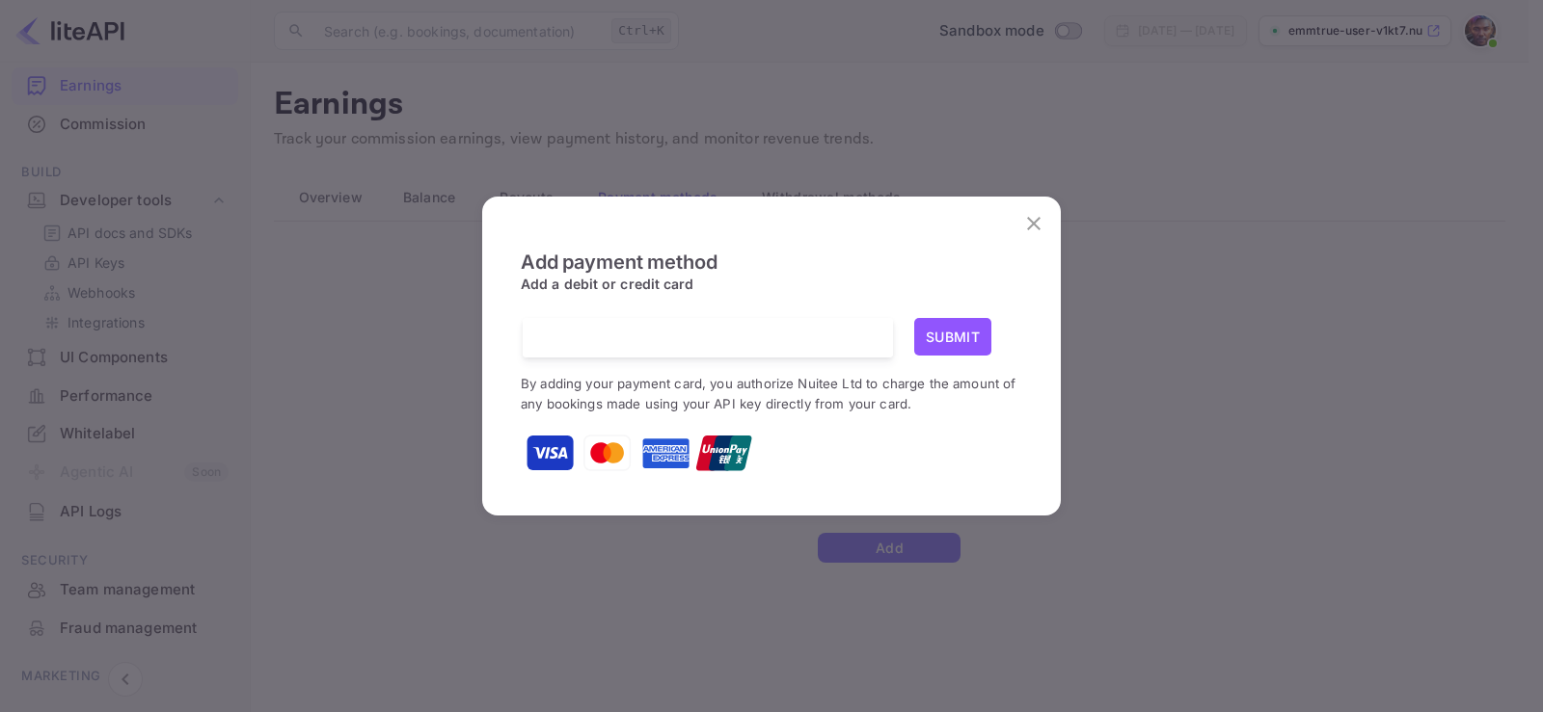
click at [833, 270] on h6 "Add payment method" at bounding box center [771, 262] width 501 height 23
click at [835, 300] on div "Add payment method Add a debit or credit card Submit By adding your payment car…" at bounding box center [771, 364] width 501 height 227
click at [968, 340] on button "Submit" at bounding box center [952, 337] width 77 height 38
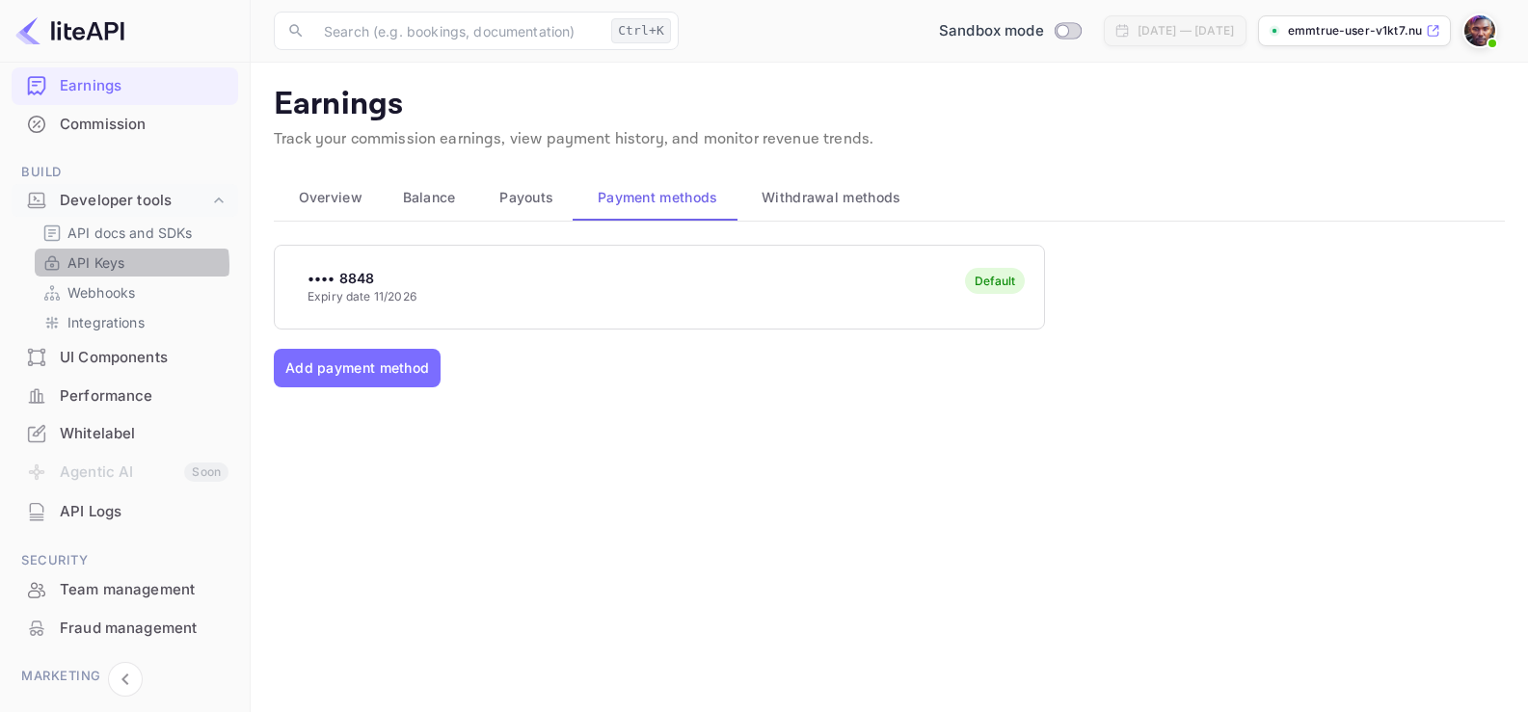
click at [130, 265] on link "API Keys" at bounding box center [132, 263] width 180 height 20
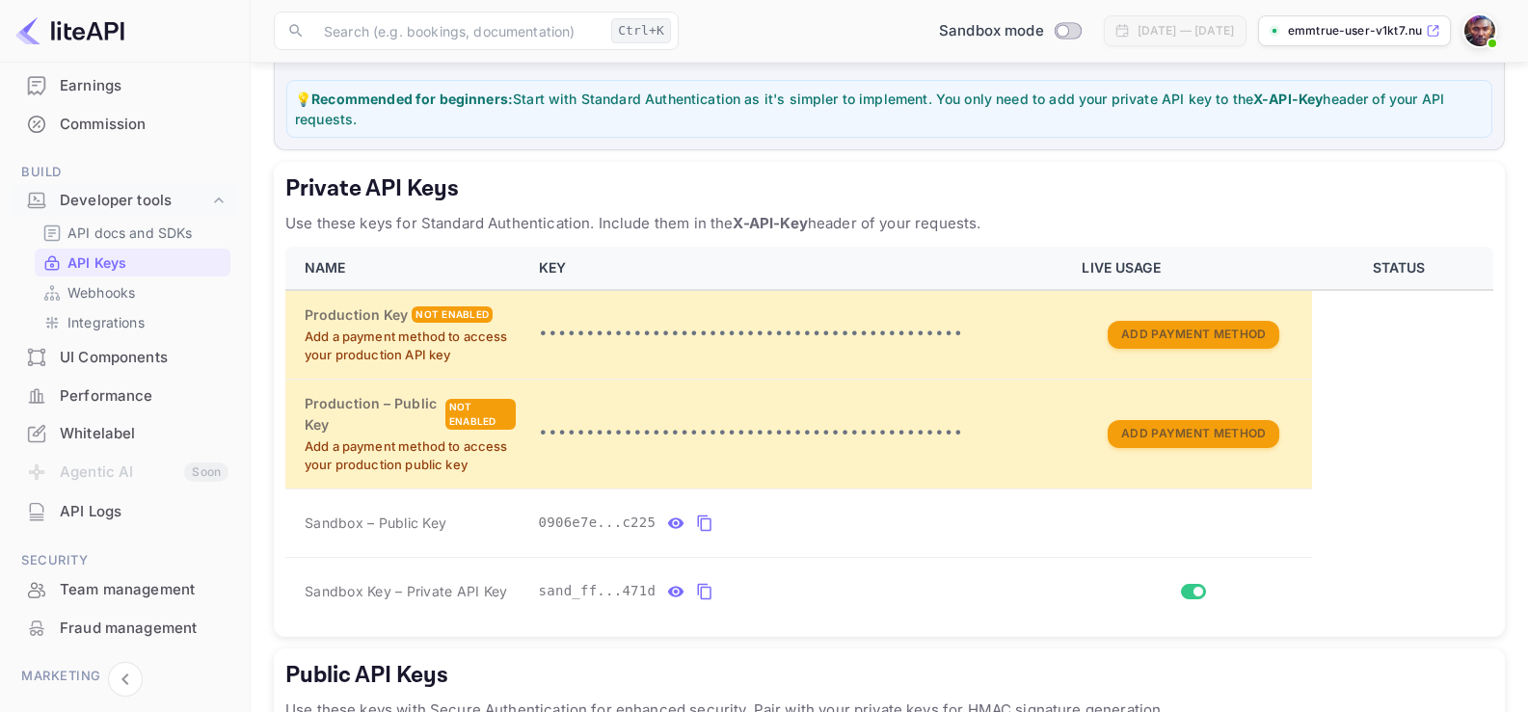
scroll to position [250, 0]
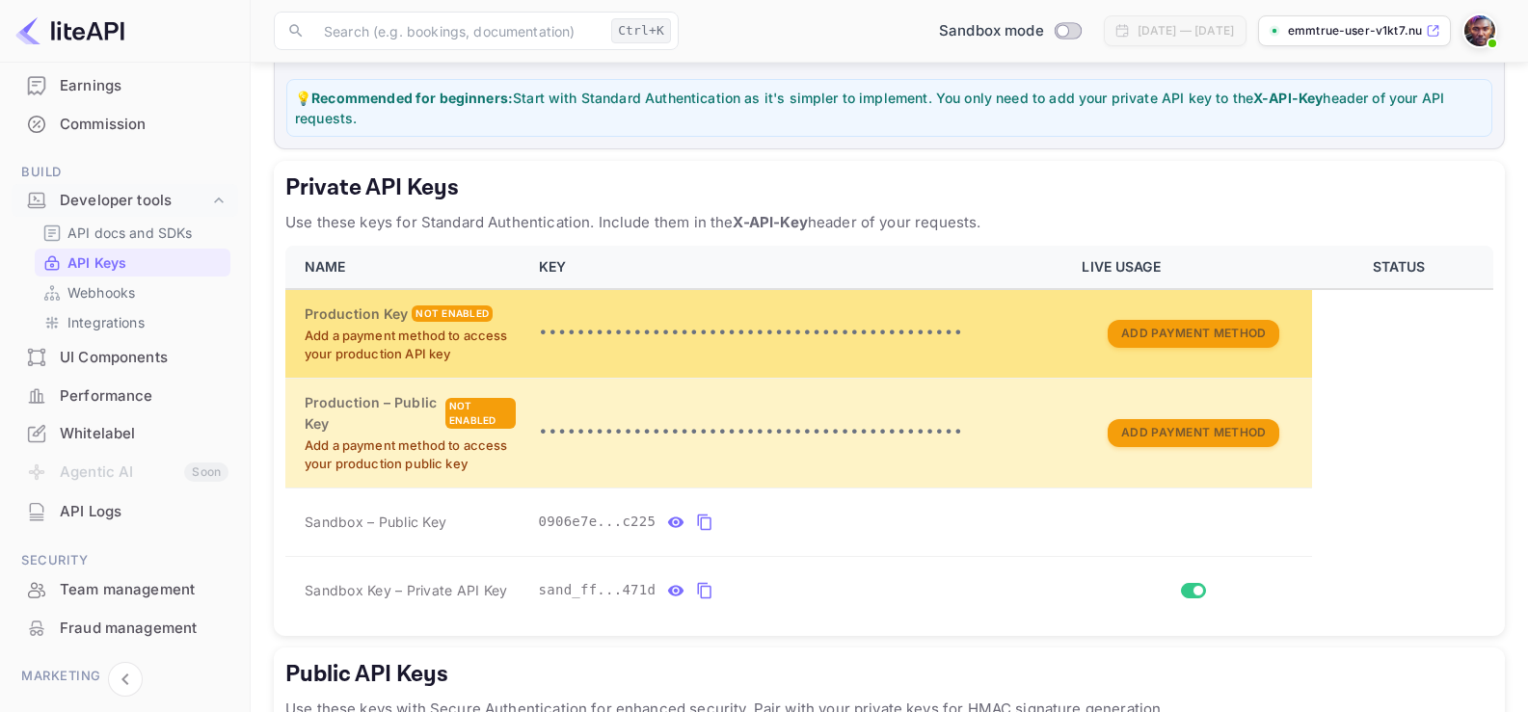
click at [668, 336] on p "•••••••••••••••••••••••••••••••••••••••••••••" at bounding box center [799, 333] width 521 height 23
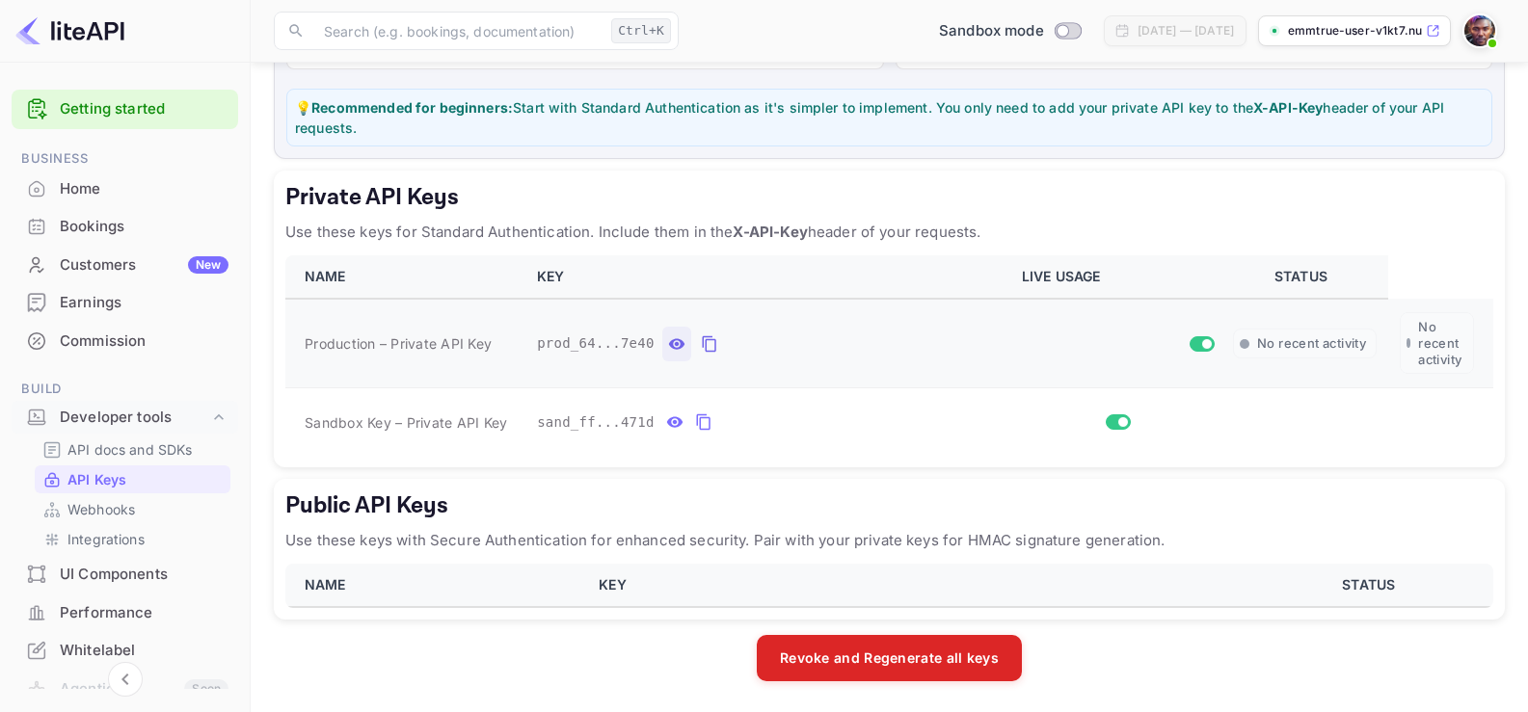
click at [668, 346] on icon "private api keys table" at bounding box center [676, 343] width 16 height 11
click at [927, 348] on icon "private api keys table" at bounding box center [935, 344] width 17 height 23
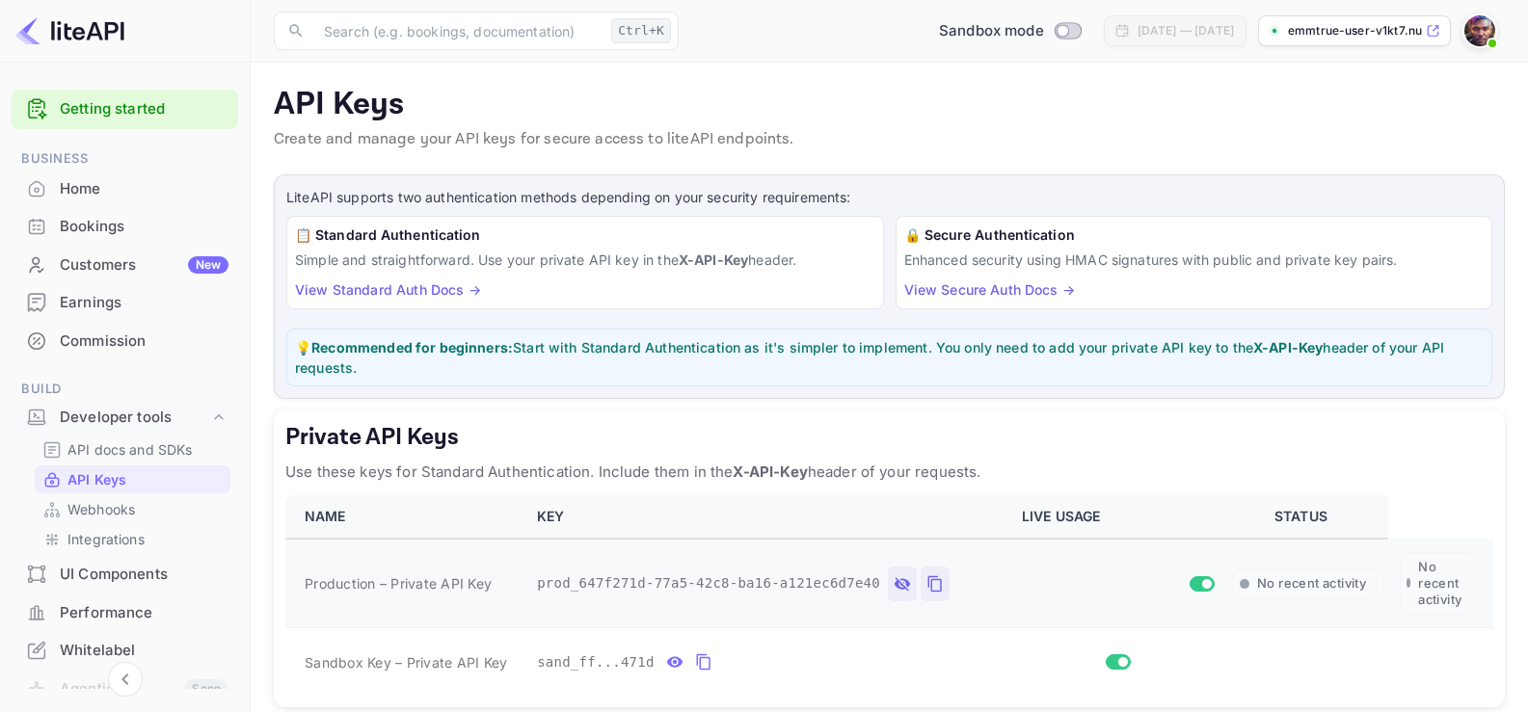
click at [927, 581] on icon "private api keys table" at bounding box center [935, 584] width 17 height 23
